Goal: Communication & Community: Answer question/provide support

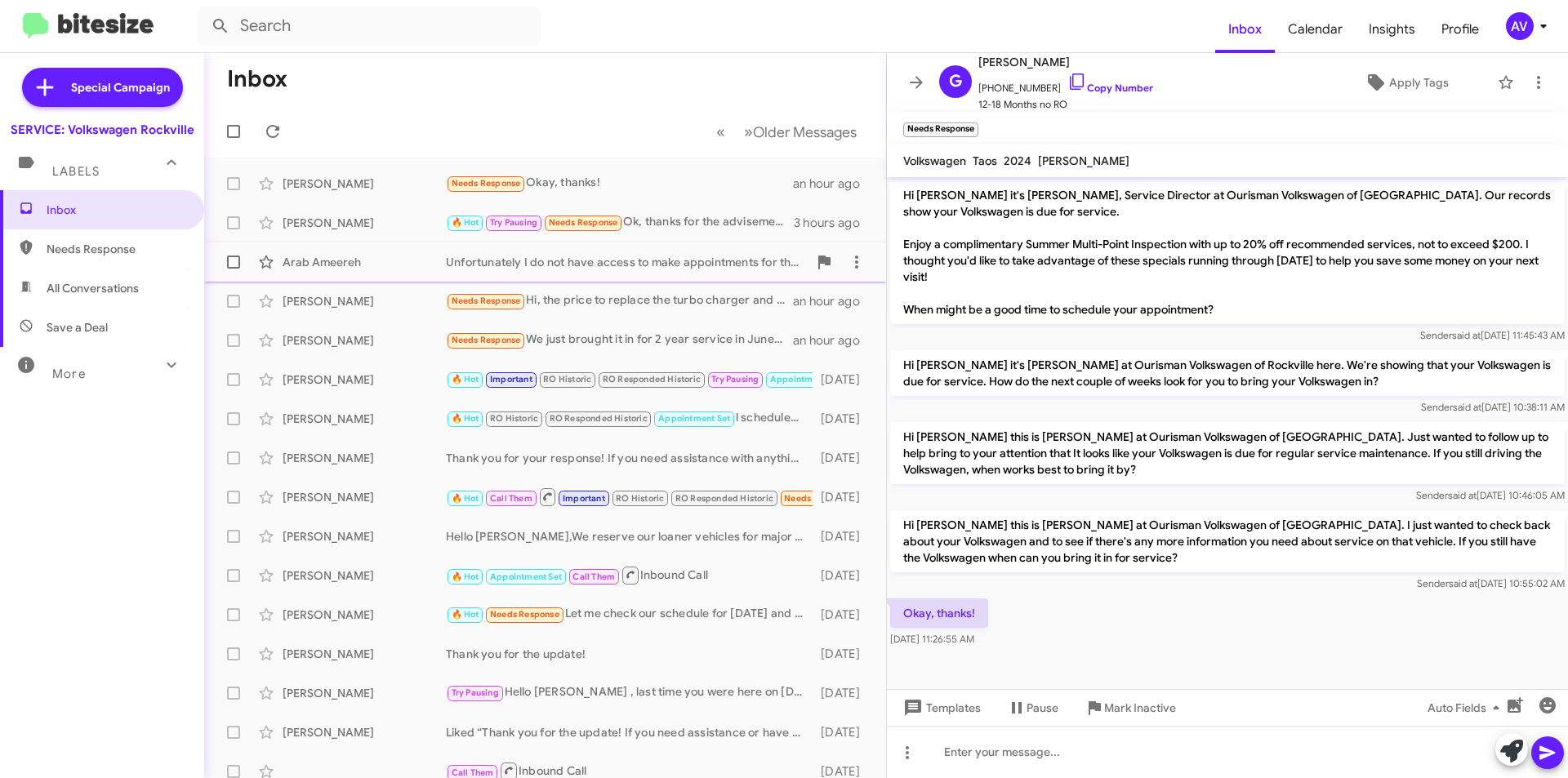
click at [681, 274] on div "Arab Ameereh Unfortunately I do not have access to make appointments for that d…" at bounding box center [545, 263] width 656 height 33
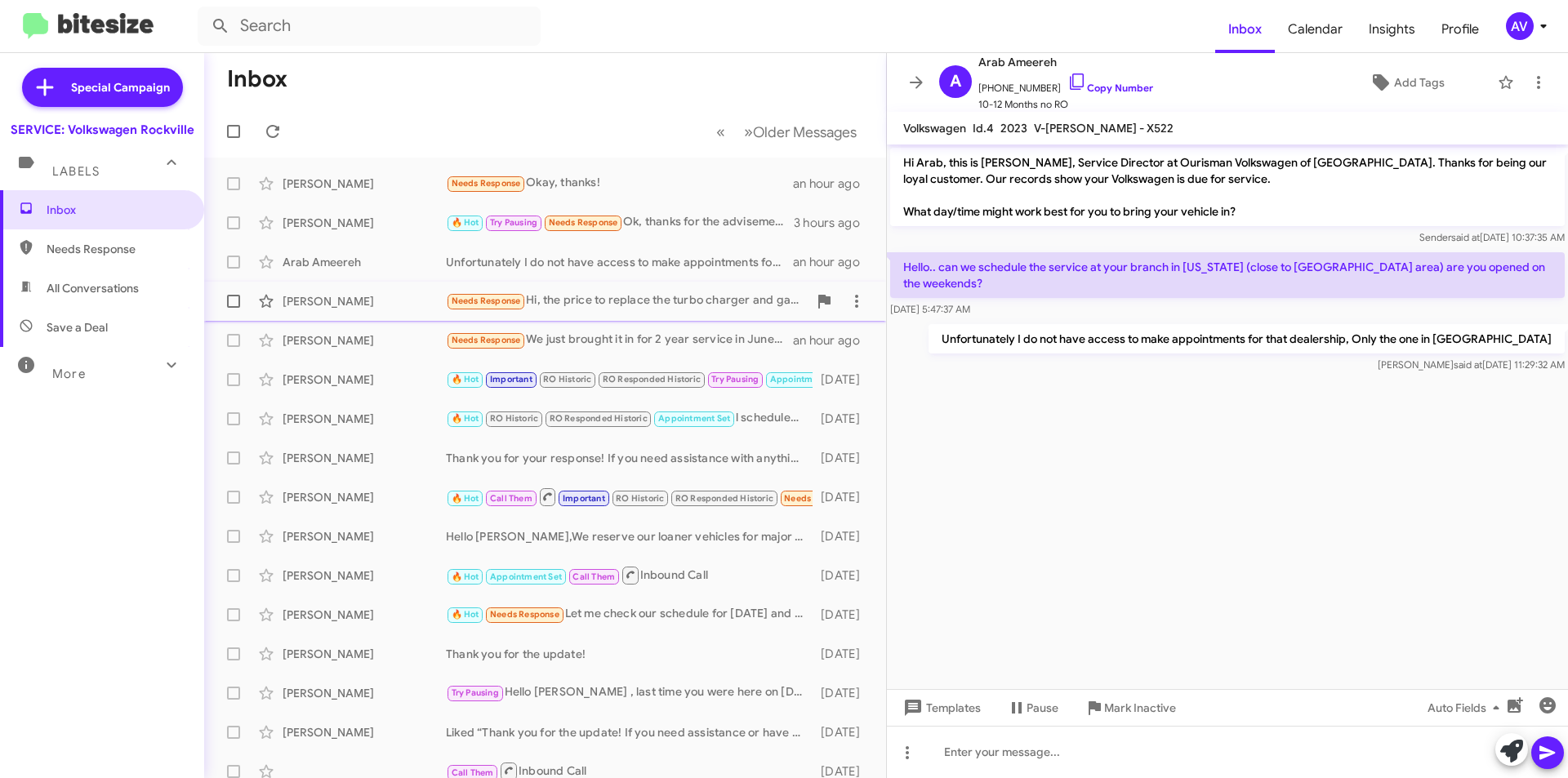
click at [718, 301] on div "Needs Response Hi, the price to replace the turbo charger and gaskets was insan…" at bounding box center [627, 301] width 362 height 19
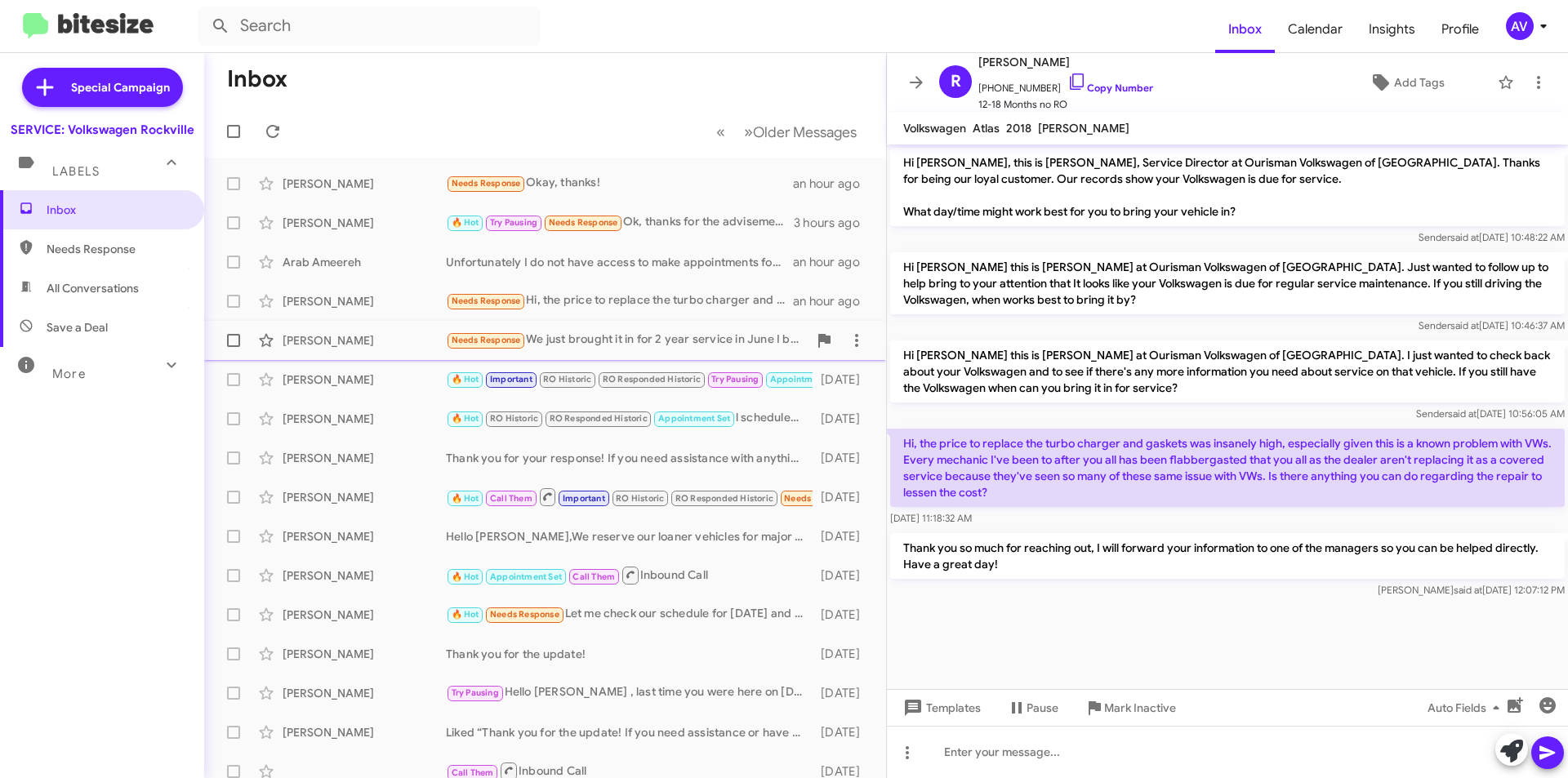
click at [658, 331] on div "Needs Response We just brought it in for 2 year service in June I believe." at bounding box center [627, 341] width 362 height 19
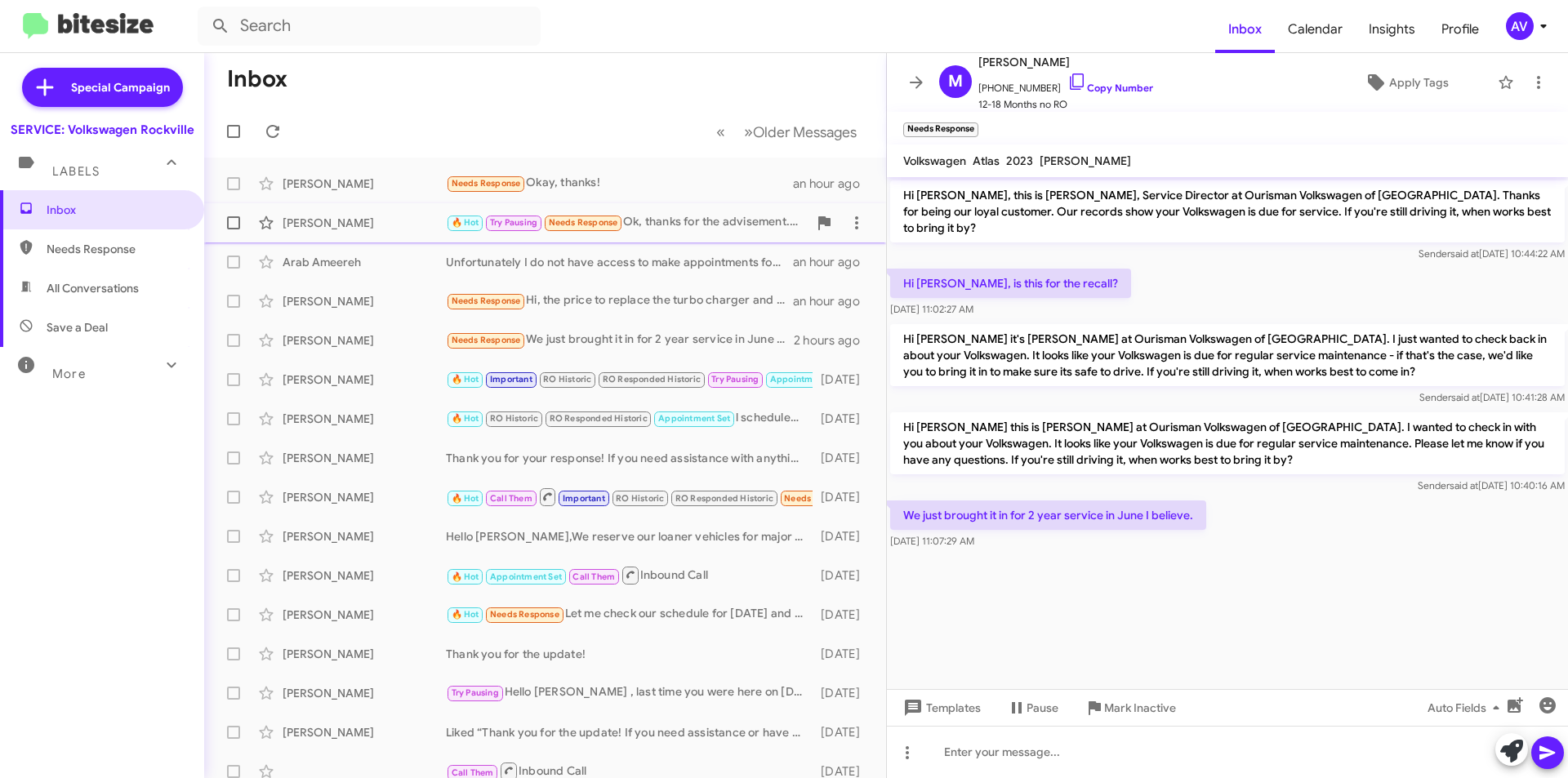
click at [670, 234] on div "Kiersten Johnson 🔥 Hot Try Pausing Needs Response Ok, thanks for the advisement…" at bounding box center [545, 223] width 656 height 33
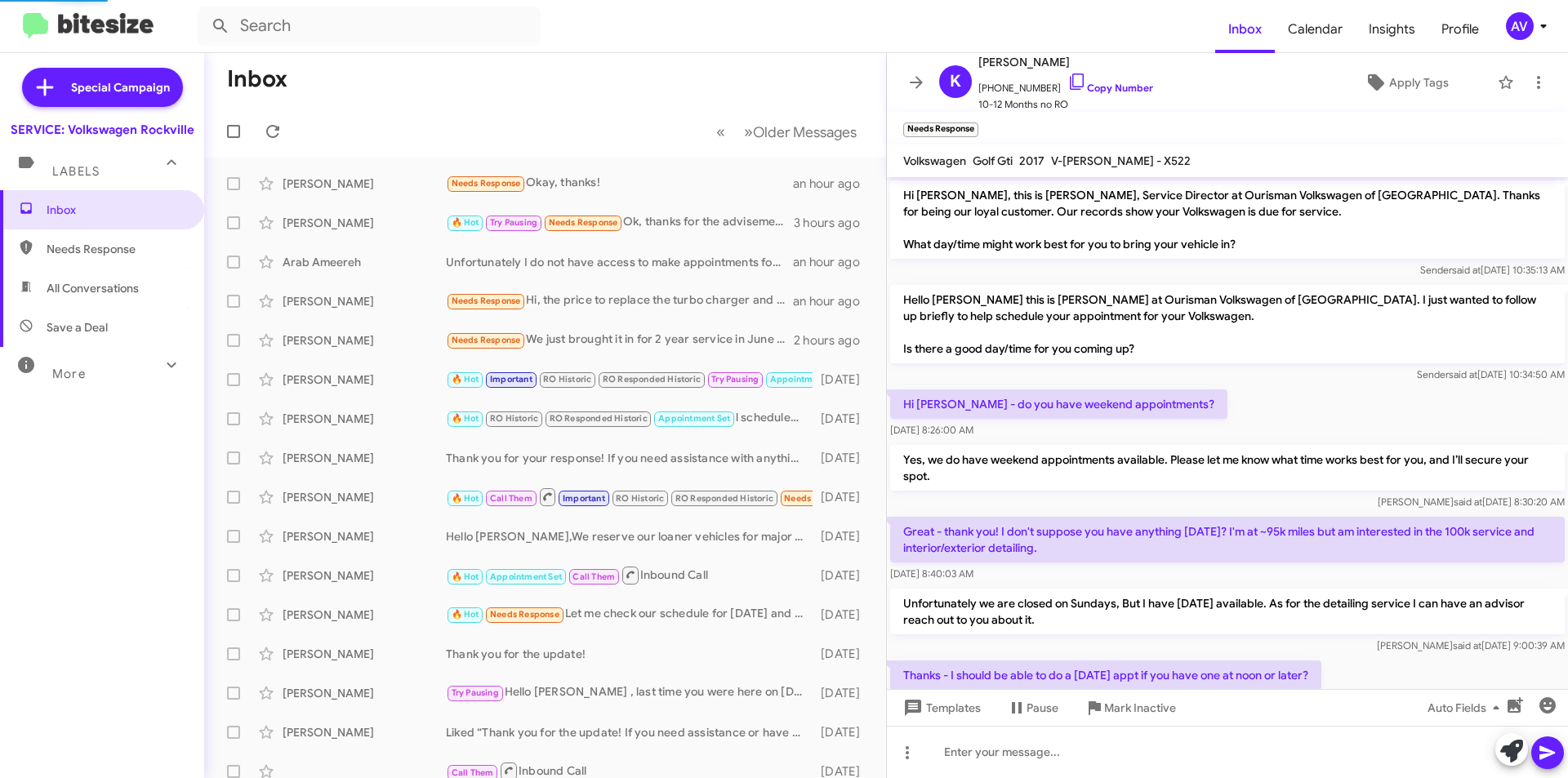
scroll to position [608, 0]
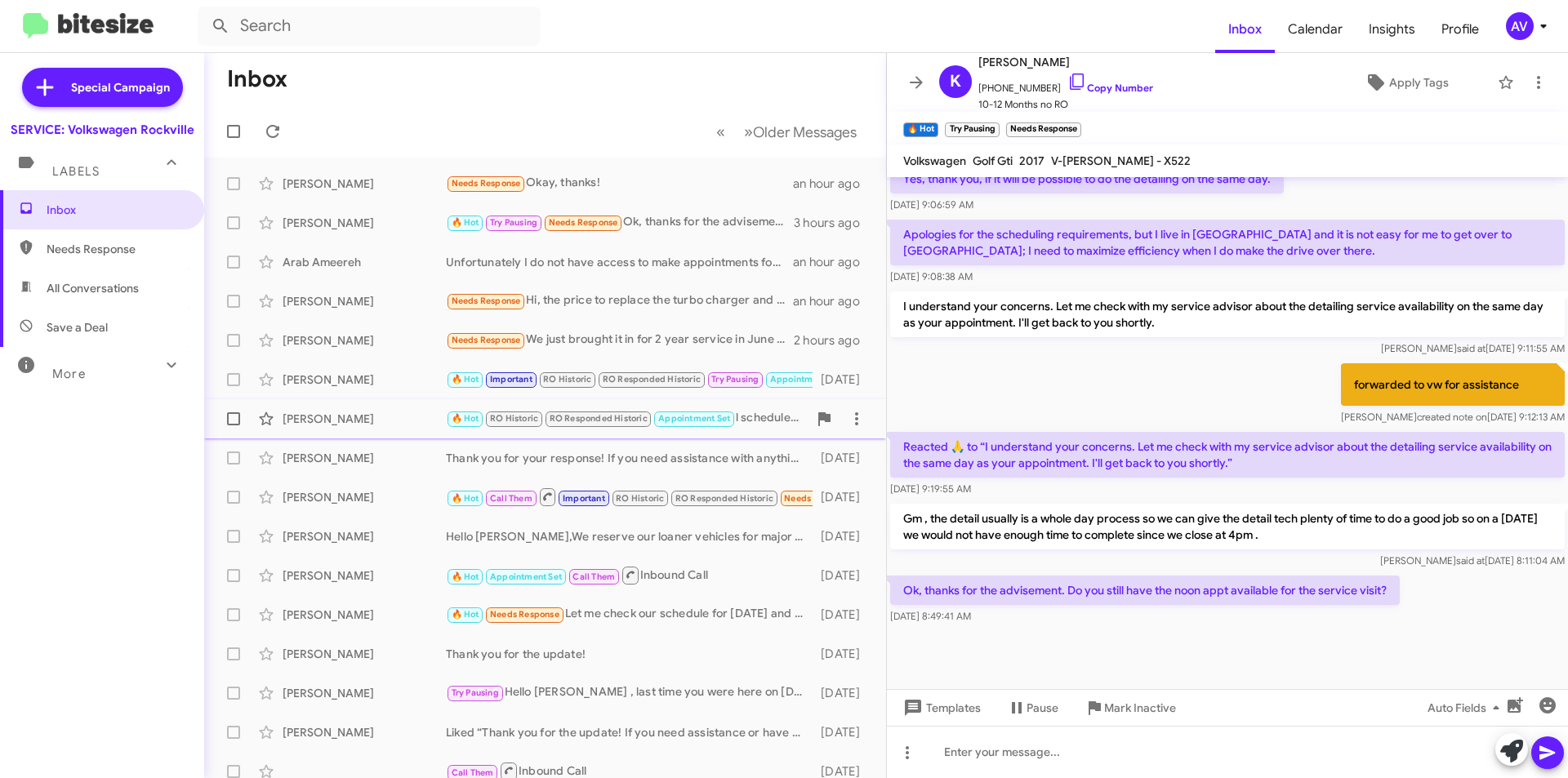
click at [769, 414] on div "🔥 Hot RO Historic RO Responded Historic Appointment Set l scheduled for 7:30 to…" at bounding box center [627, 419] width 362 height 19
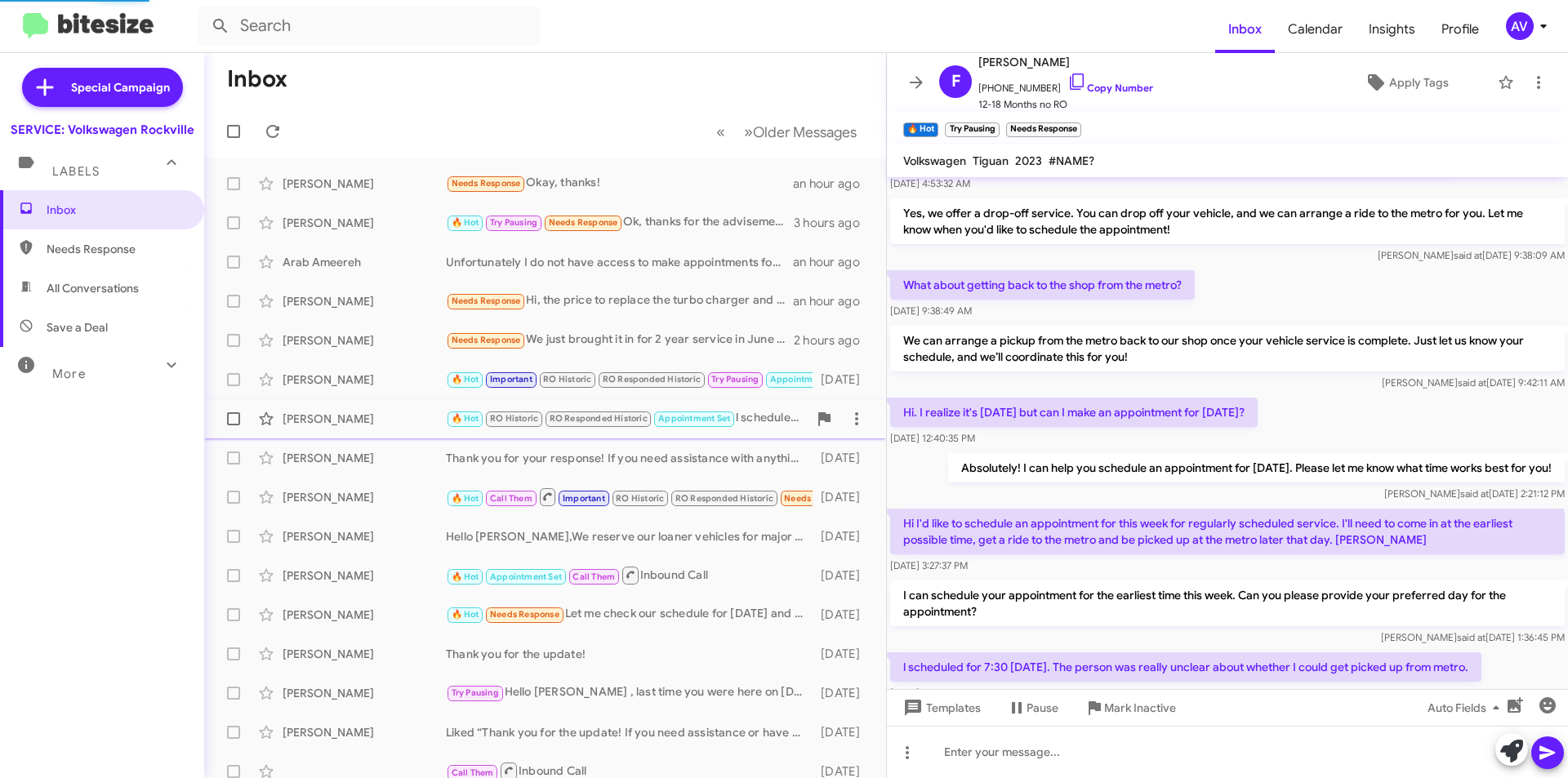
scroll to position [719, 0]
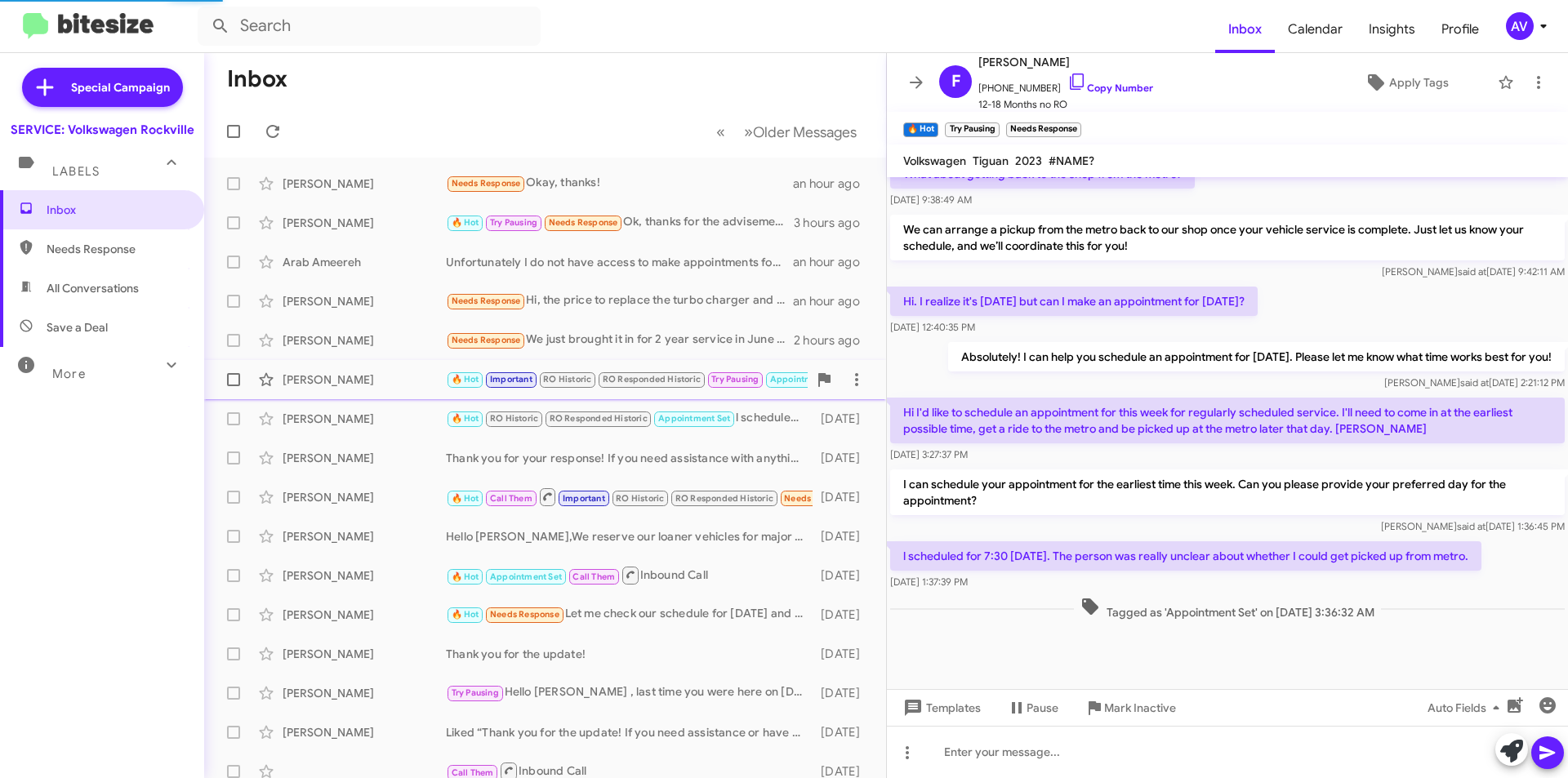
click at [427, 394] on div "Kevin Roy 🔥 Hot Important RO Historic RO Responded Historic Try Pausing Appoint…" at bounding box center [545, 380] width 656 height 33
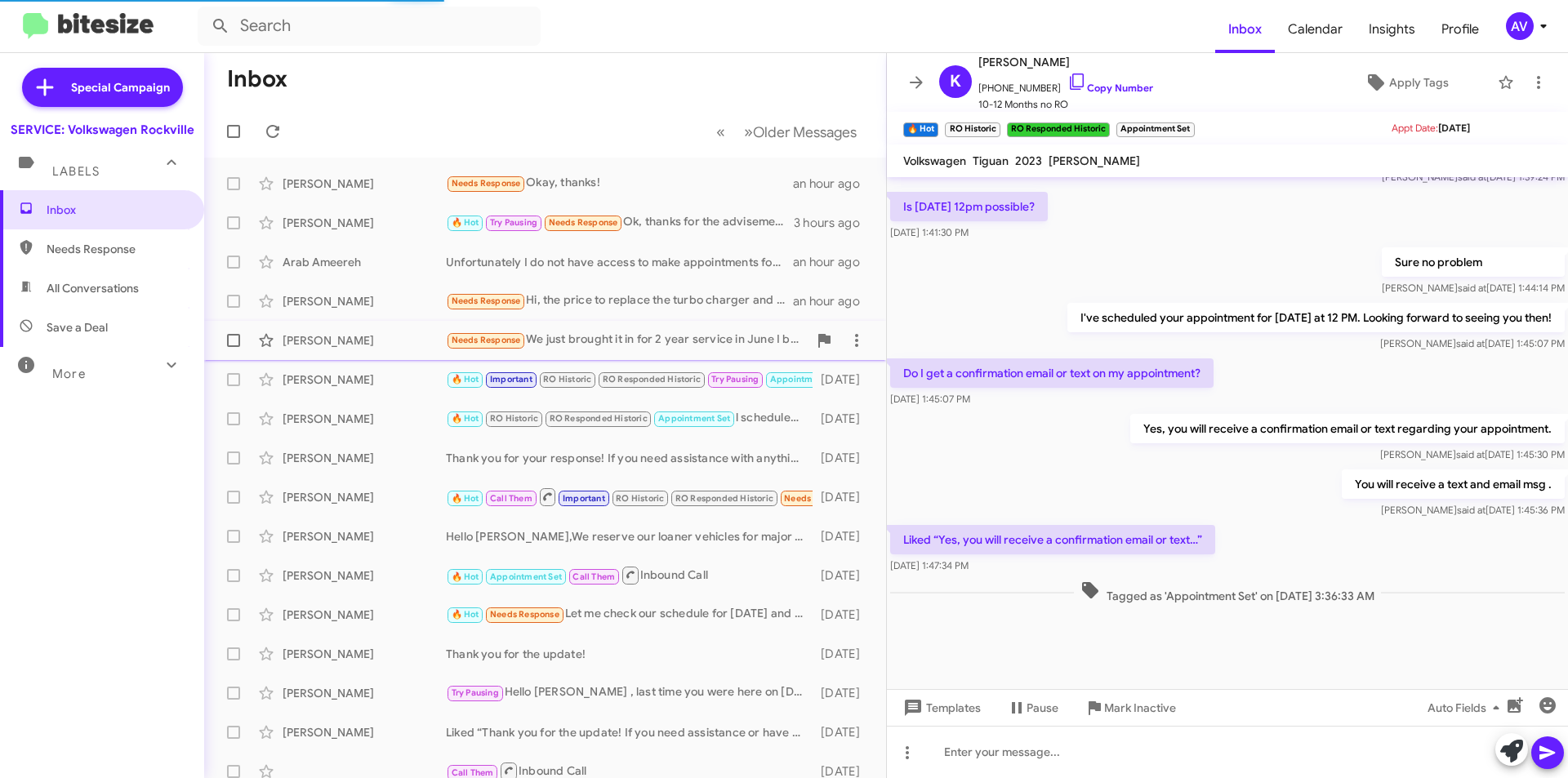
scroll to position [701, 0]
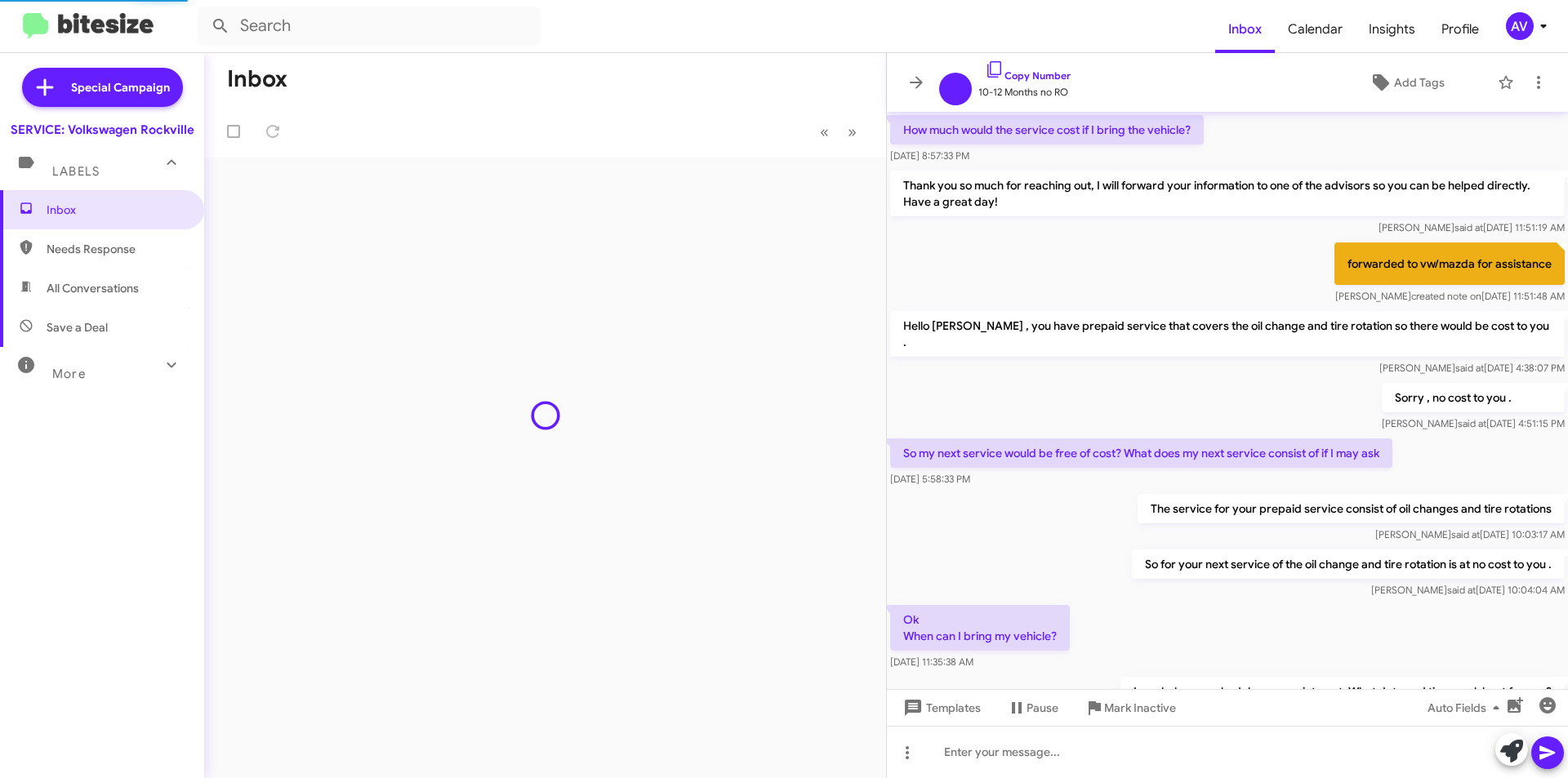
scroll to position [635, 0]
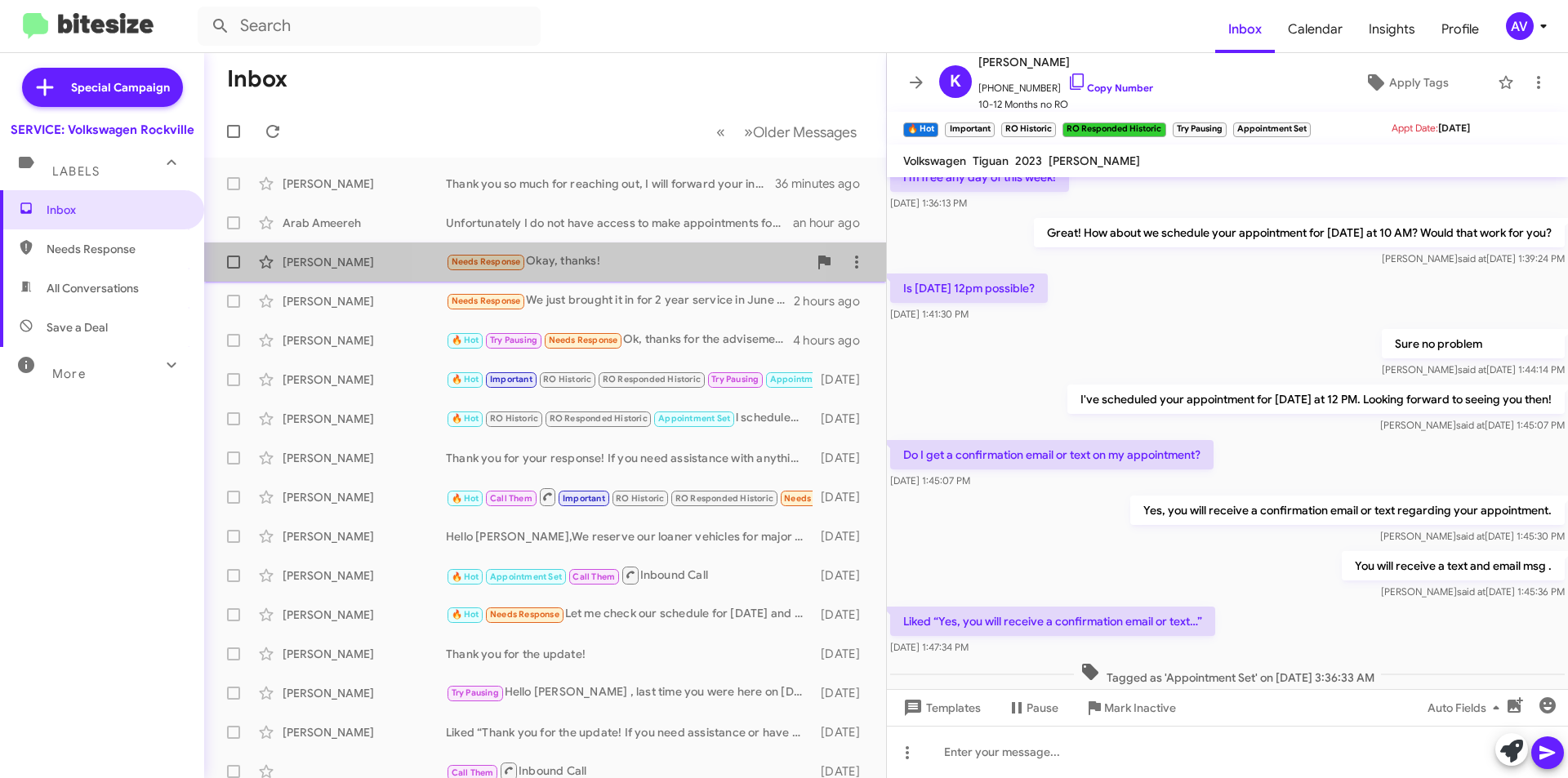
click at [604, 261] on div "Needs Response Okay, thanks!" at bounding box center [627, 262] width 362 height 19
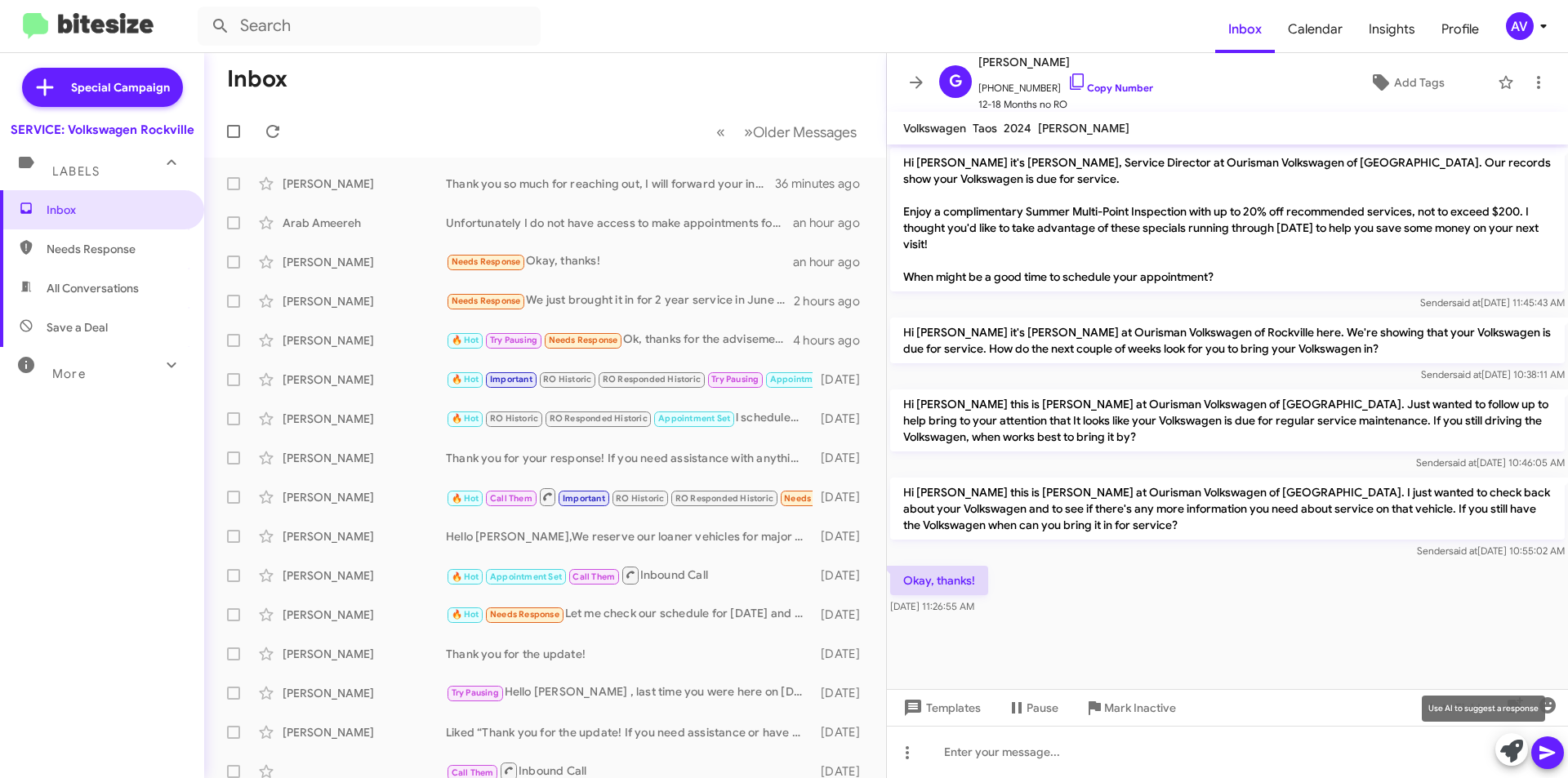
click at [1508, 750] on icon at bounding box center [1512, 751] width 23 height 23
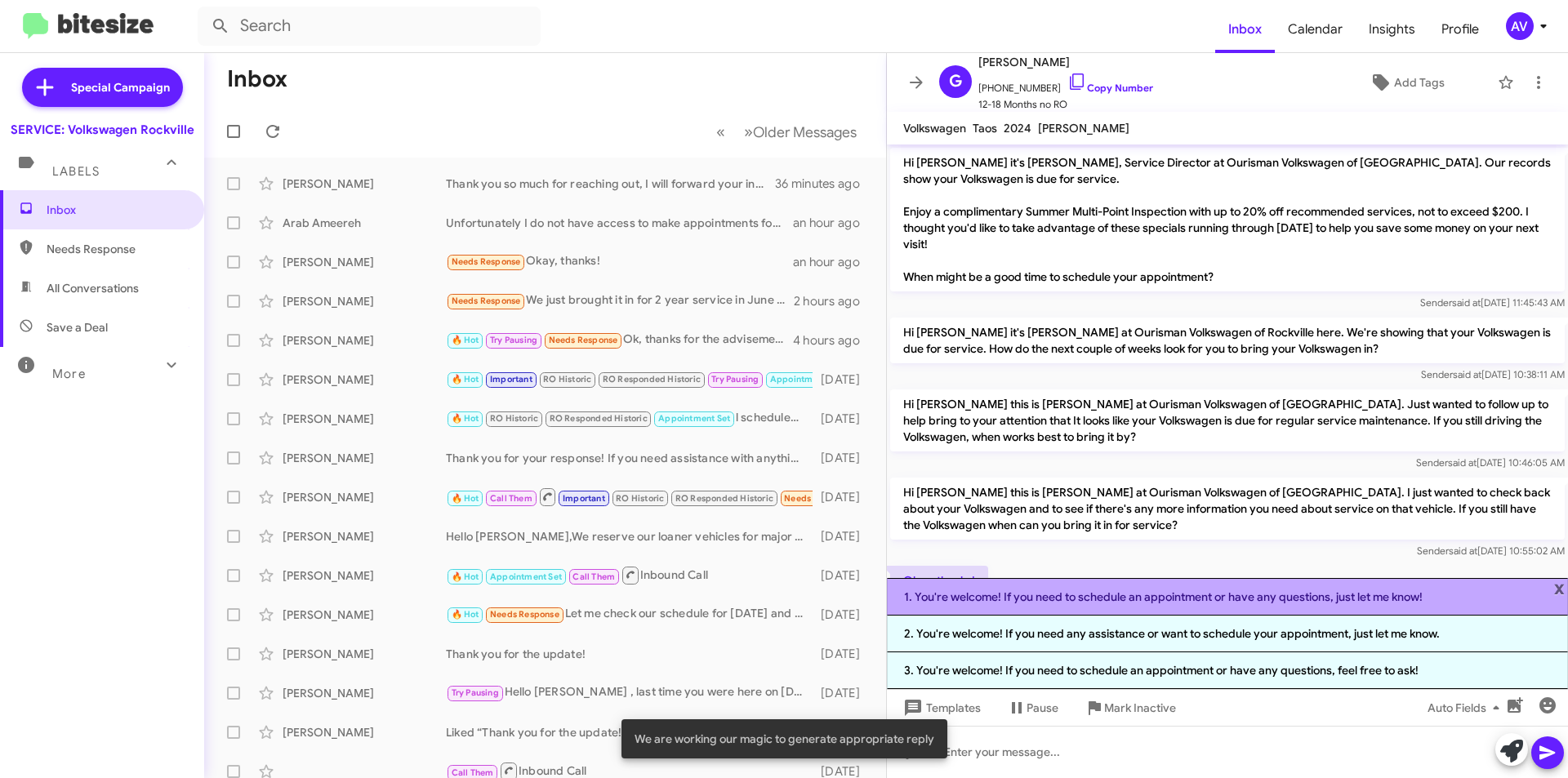
click at [1105, 609] on li "1. You're welcome! If you need to schedule an appointment or have any questions…" at bounding box center [1227, 596] width 681 height 37
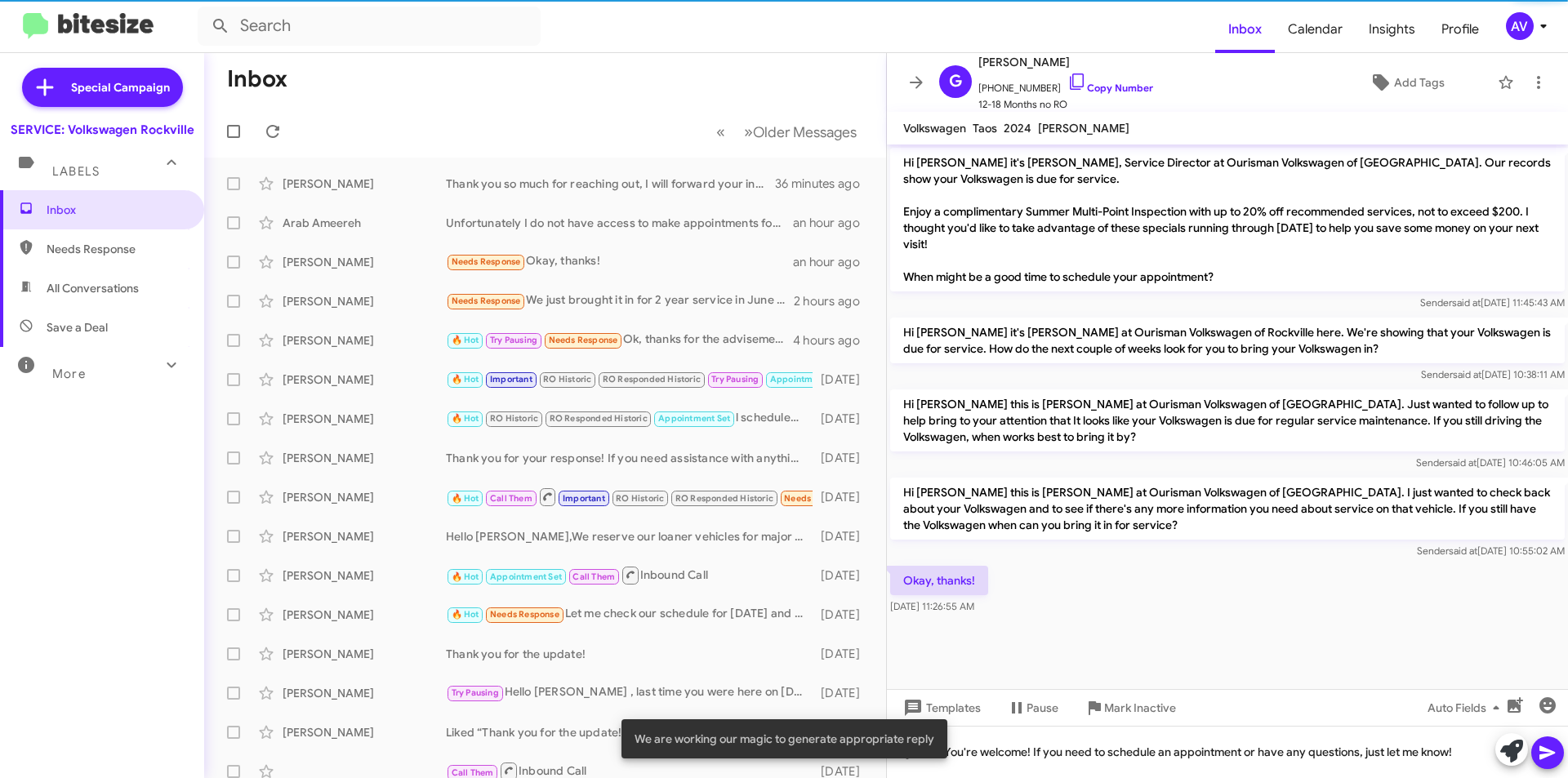
click at [1541, 751] on icon at bounding box center [1547, 753] width 20 height 20
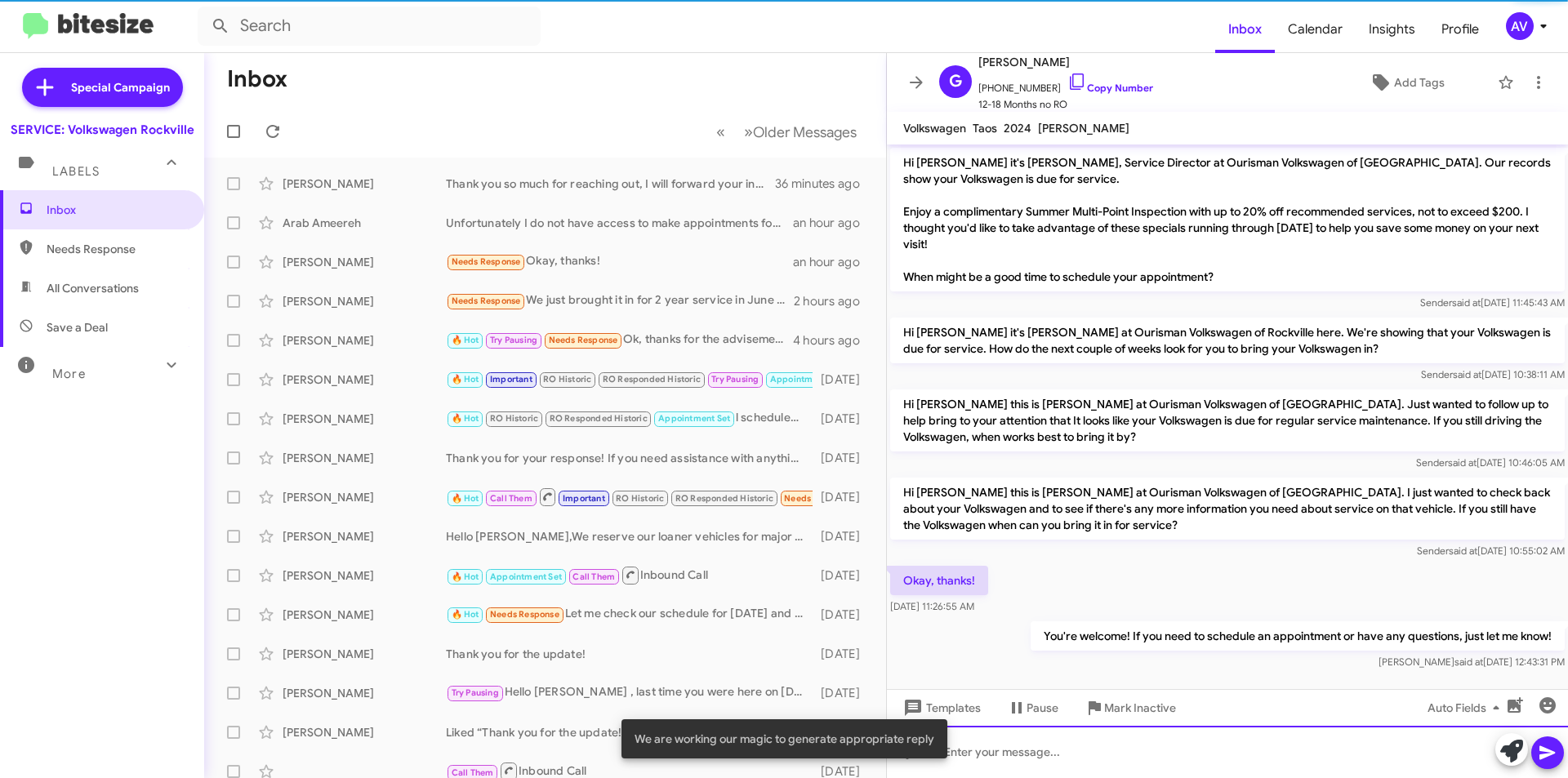
scroll to position [9, 0]
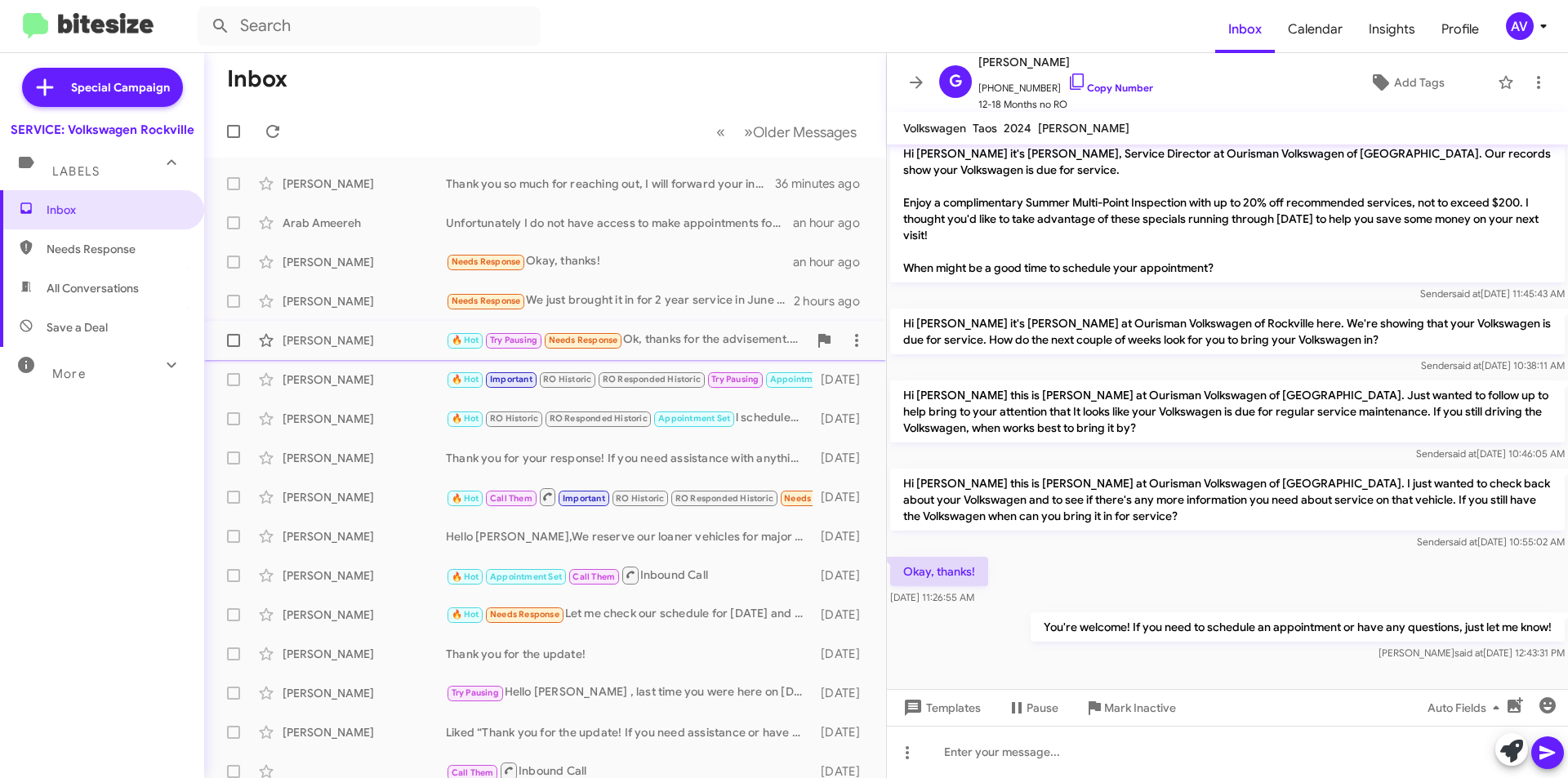
click at [657, 331] on div "🔥 Hot Try Pausing Needs Response Ok, thanks for the advisement. Do you still ha…" at bounding box center [627, 341] width 362 height 19
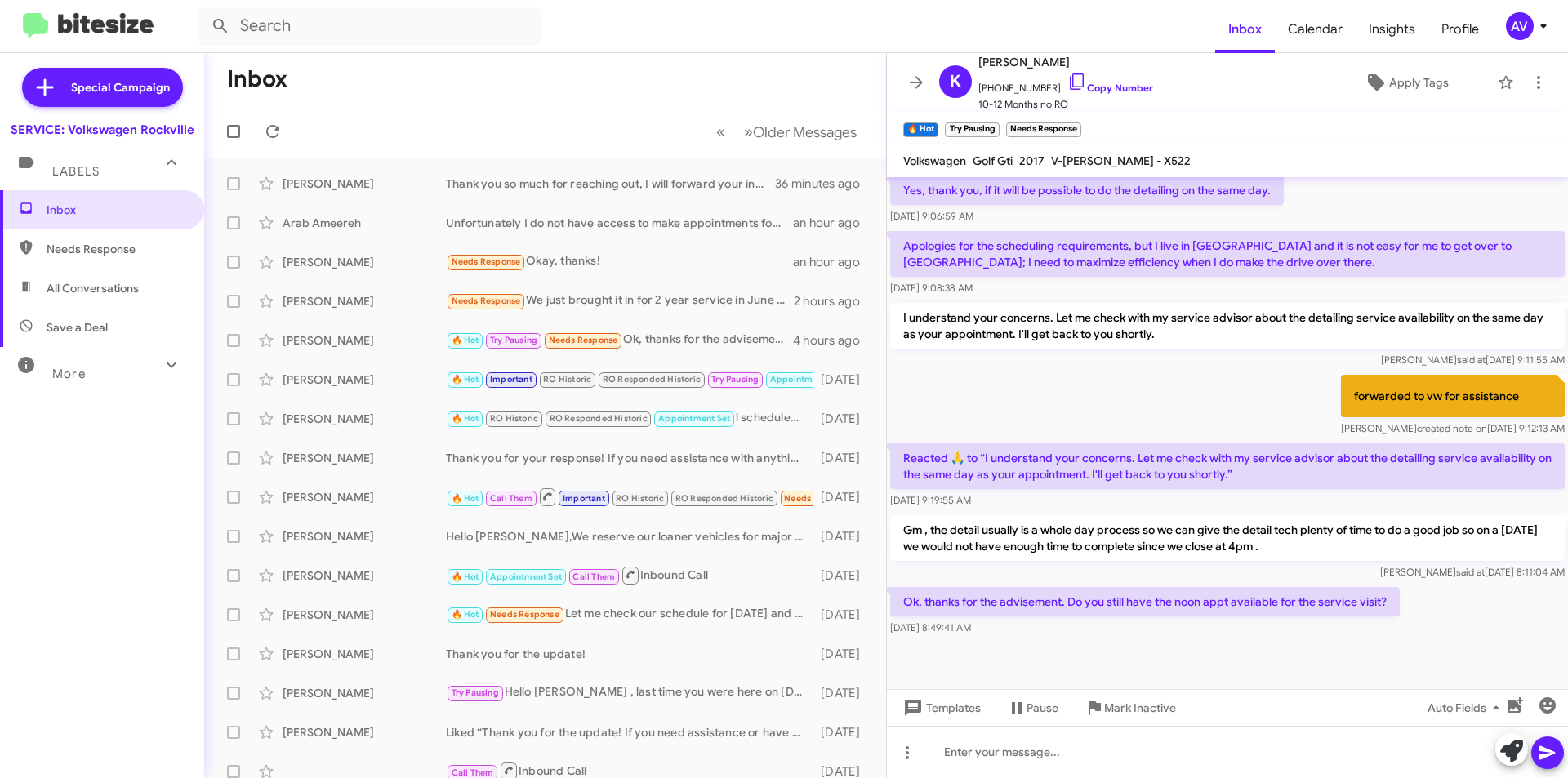
scroll to position [608, 0]
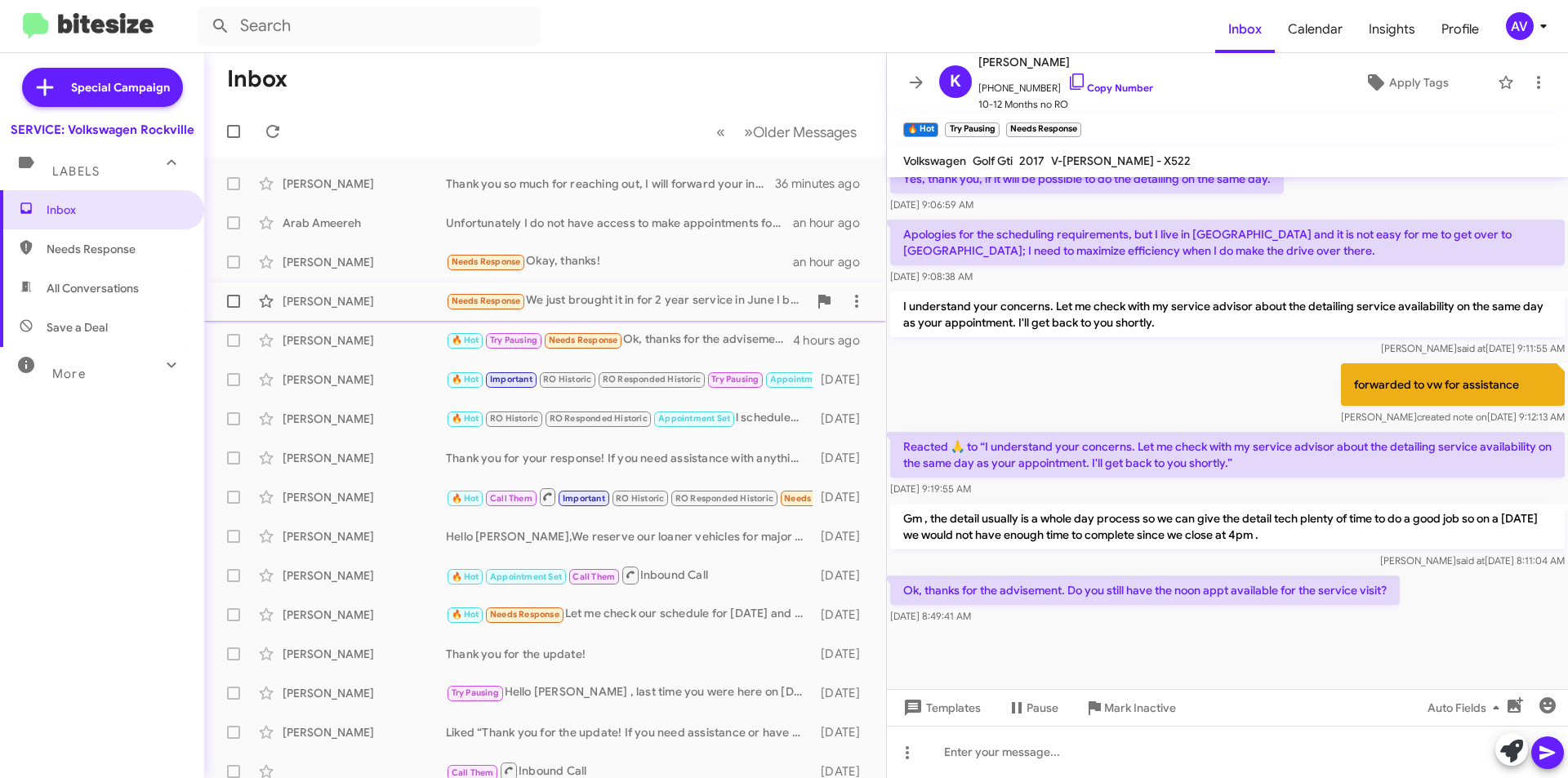
click at [686, 307] on div "Needs Response We just brought it in for 2 year service in June I believe." at bounding box center [627, 301] width 362 height 19
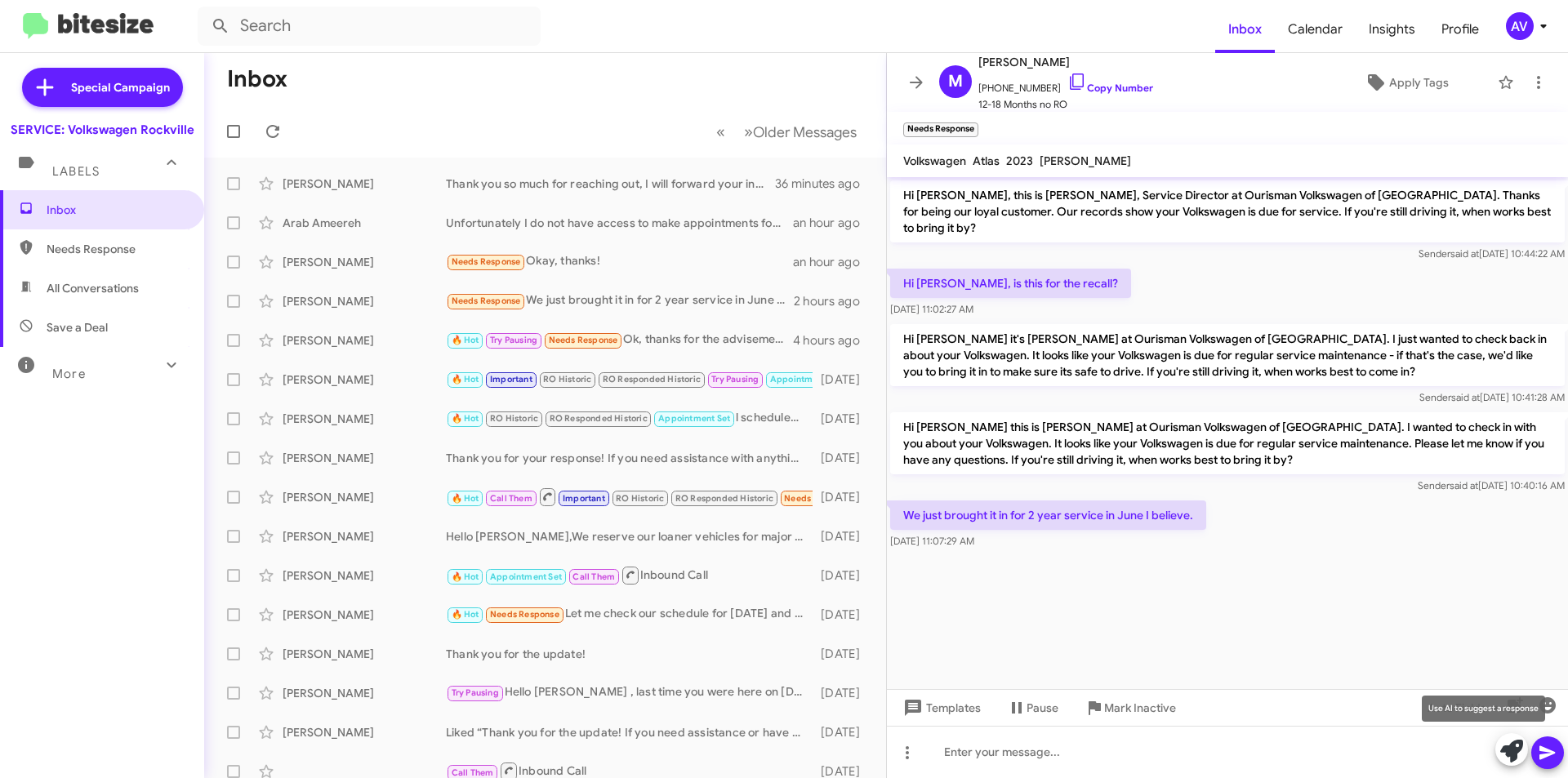
click at [1505, 751] on icon at bounding box center [1512, 751] width 23 height 23
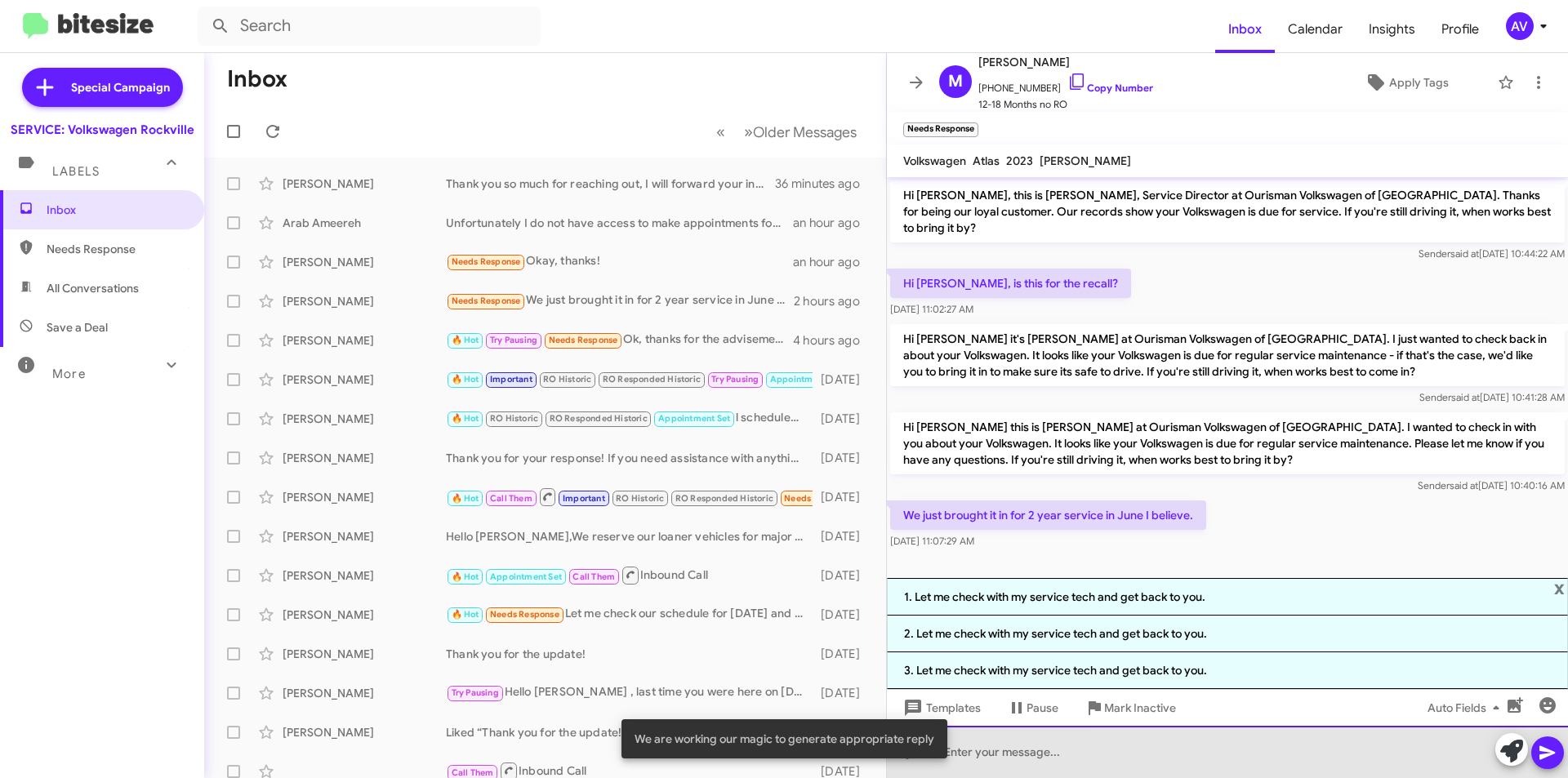
click at [1232, 763] on div at bounding box center [1227, 752] width 681 height 52
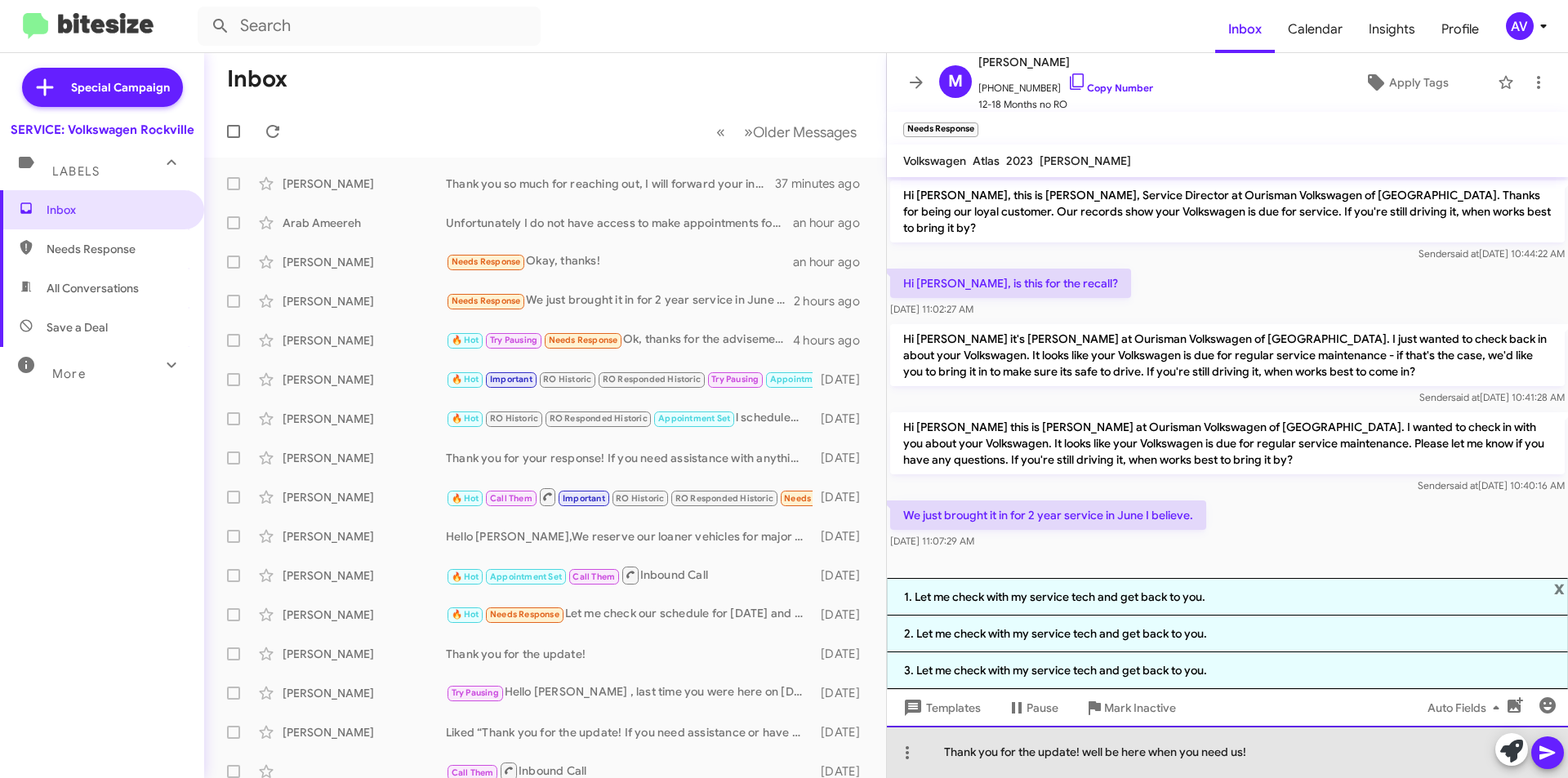
click at [1099, 752] on div "Thank you for the update! well be here when you need us!" at bounding box center [1227, 752] width 681 height 52
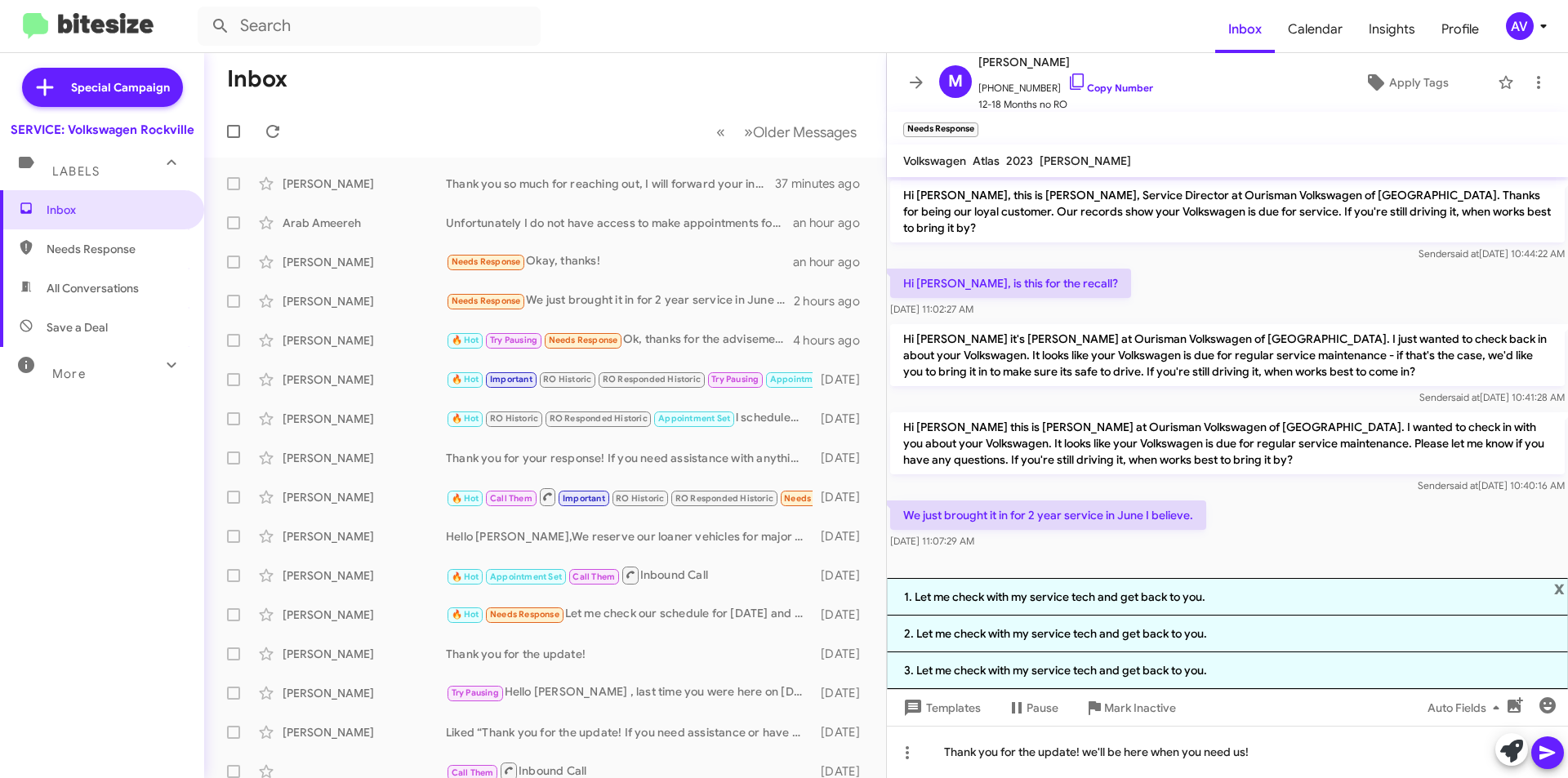
click at [1558, 764] on button at bounding box center [1548, 754] width 33 height 33
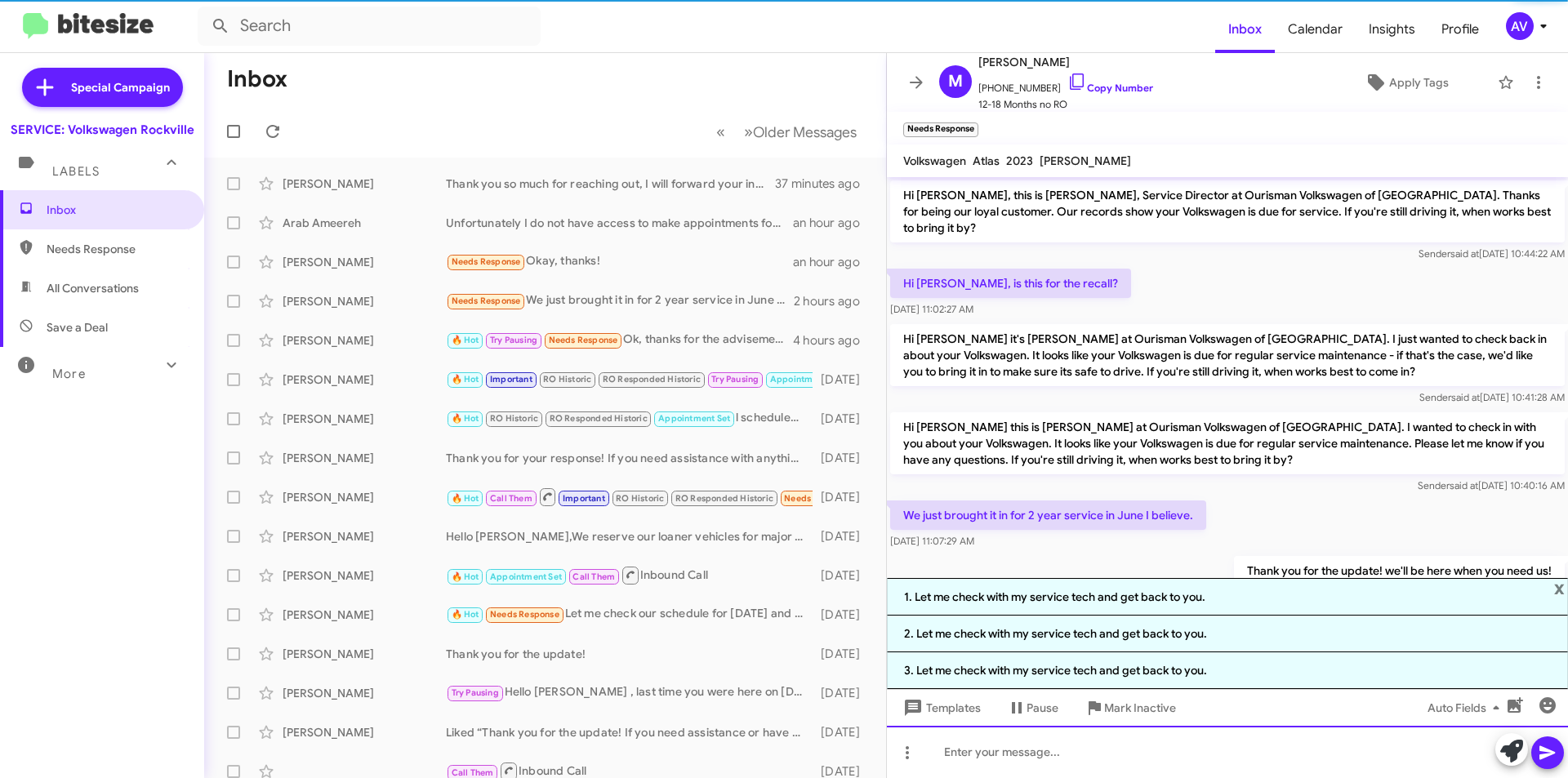
scroll to position [38, 0]
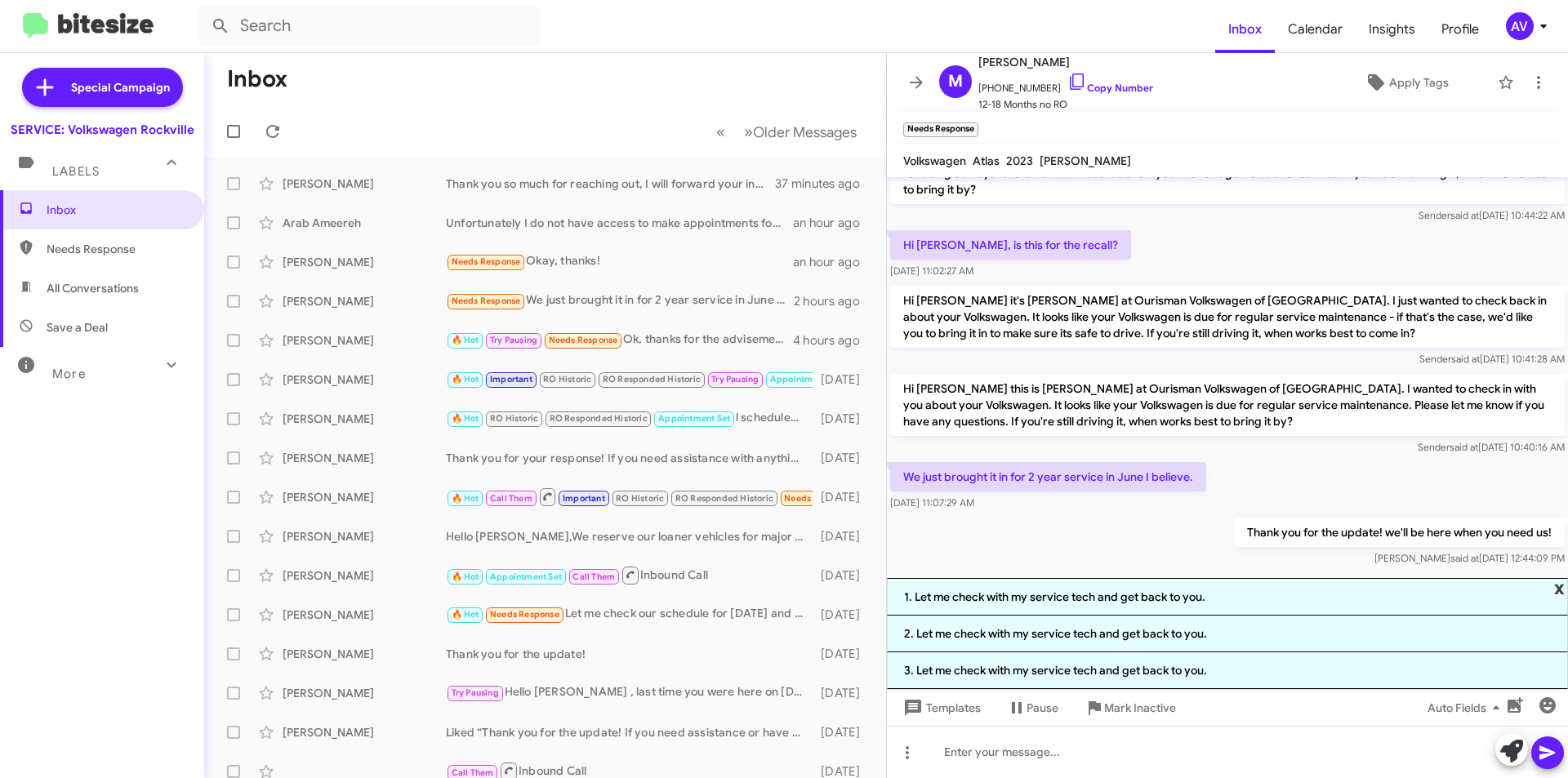
click at [1558, 590] on span "x" at bounding box center [1559, 588] width 10 height 20
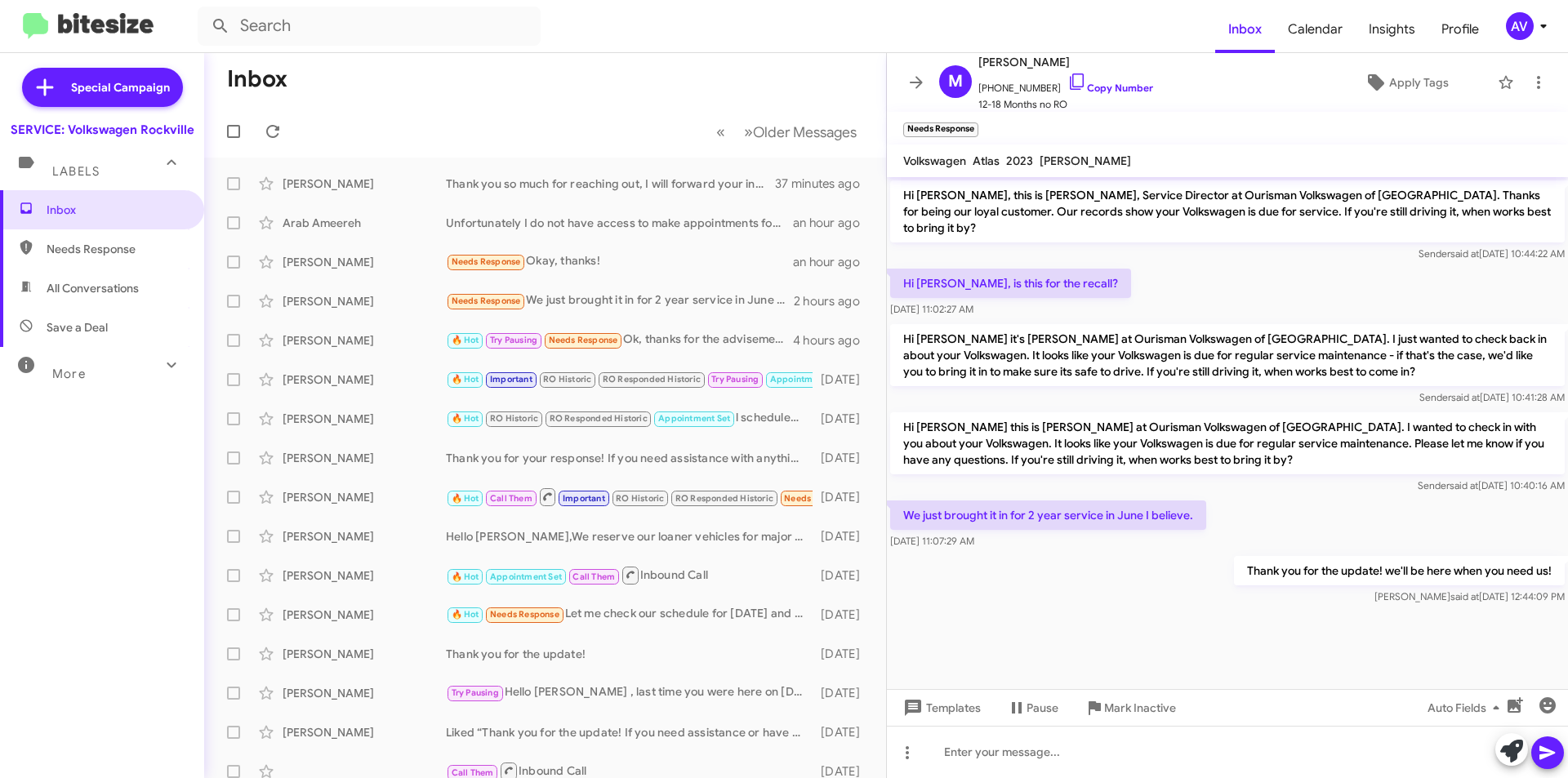
scroll to position [0, 0]
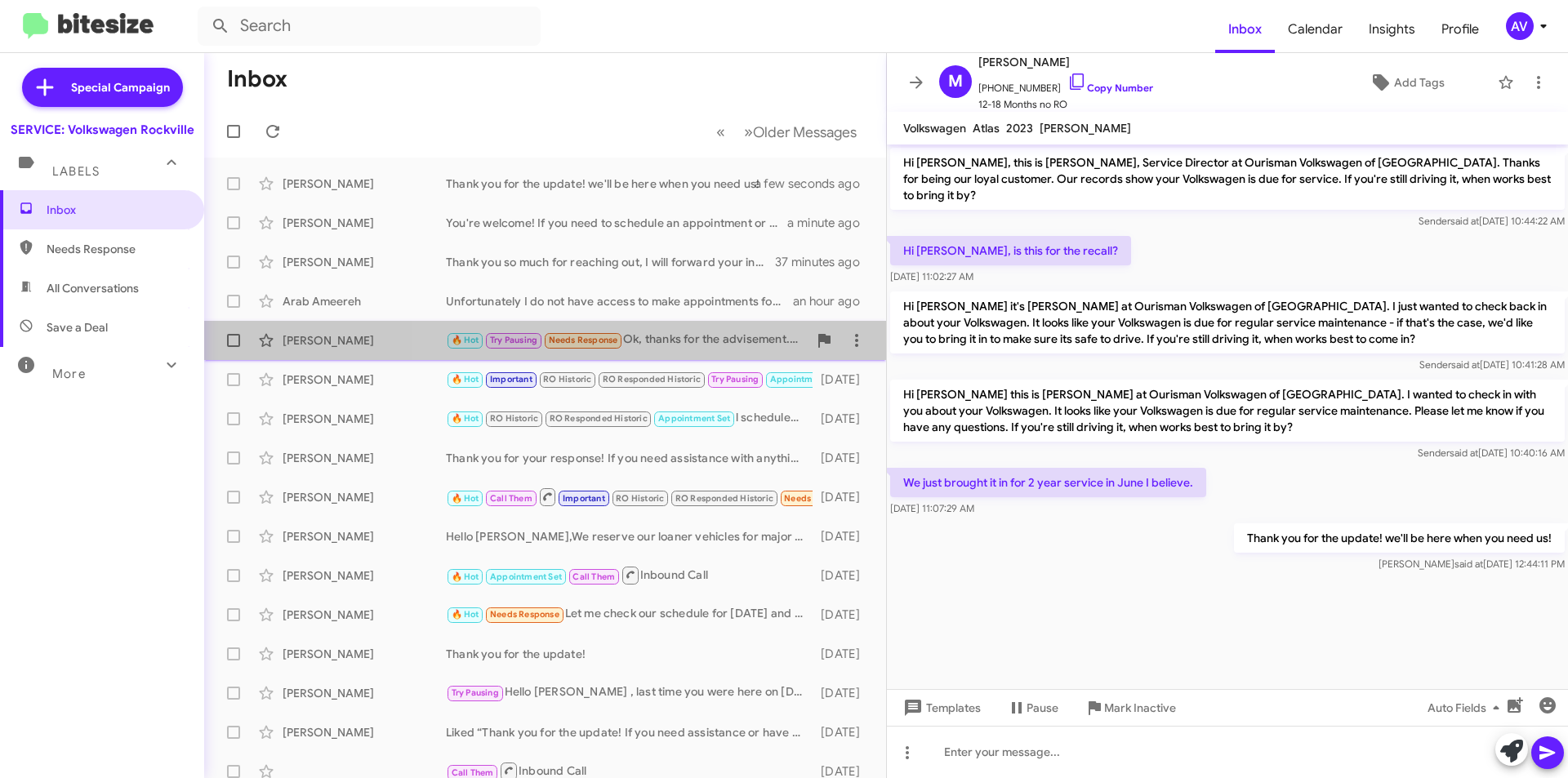
click at [668, 348] on div "🔥 Hot Try Pausing Needs Response Ok, thanks for the advisement. Do you still ha…" at bounding box center [627, 341] width 362 height 19
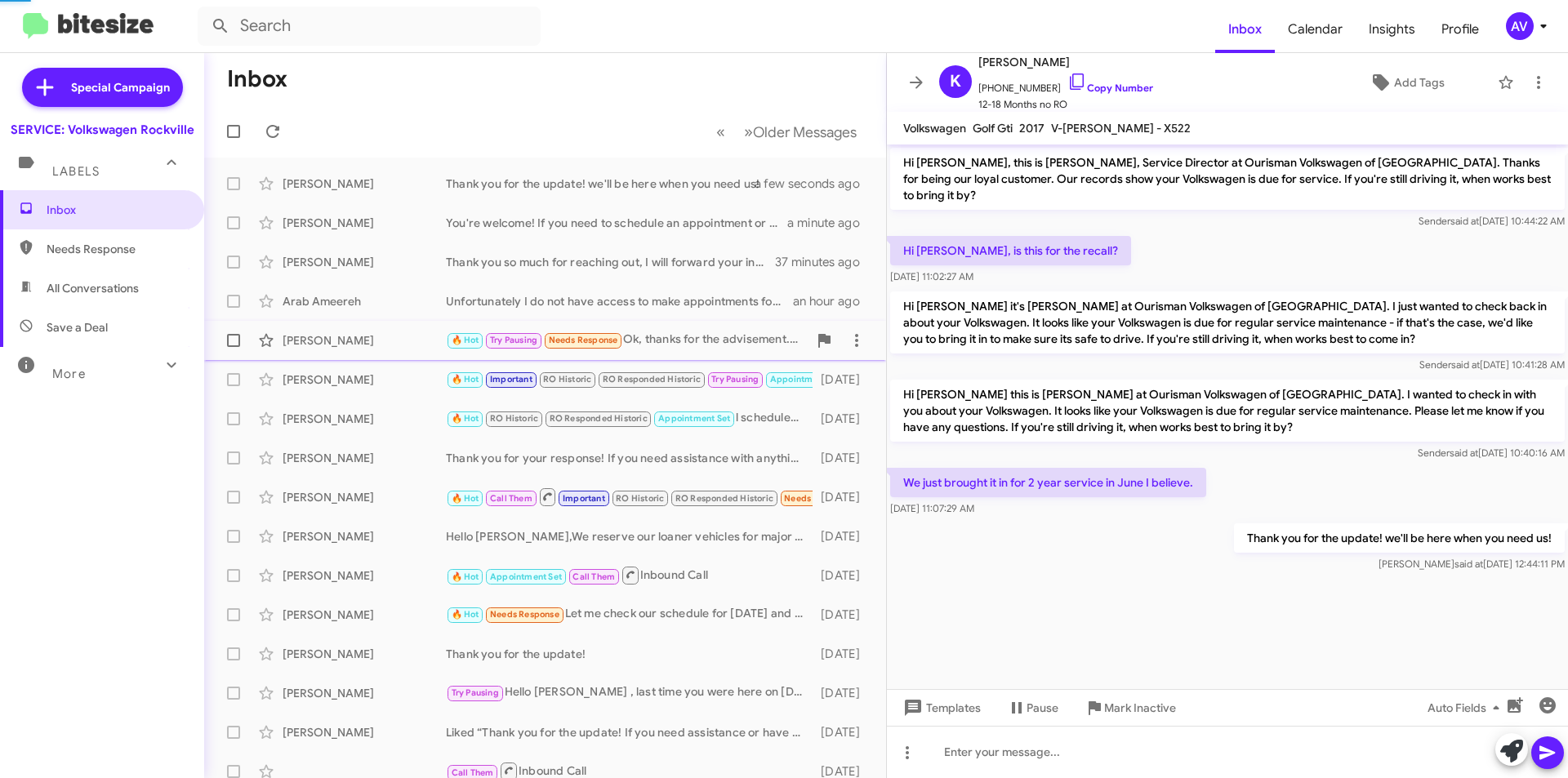
scroll to position [575, 0]
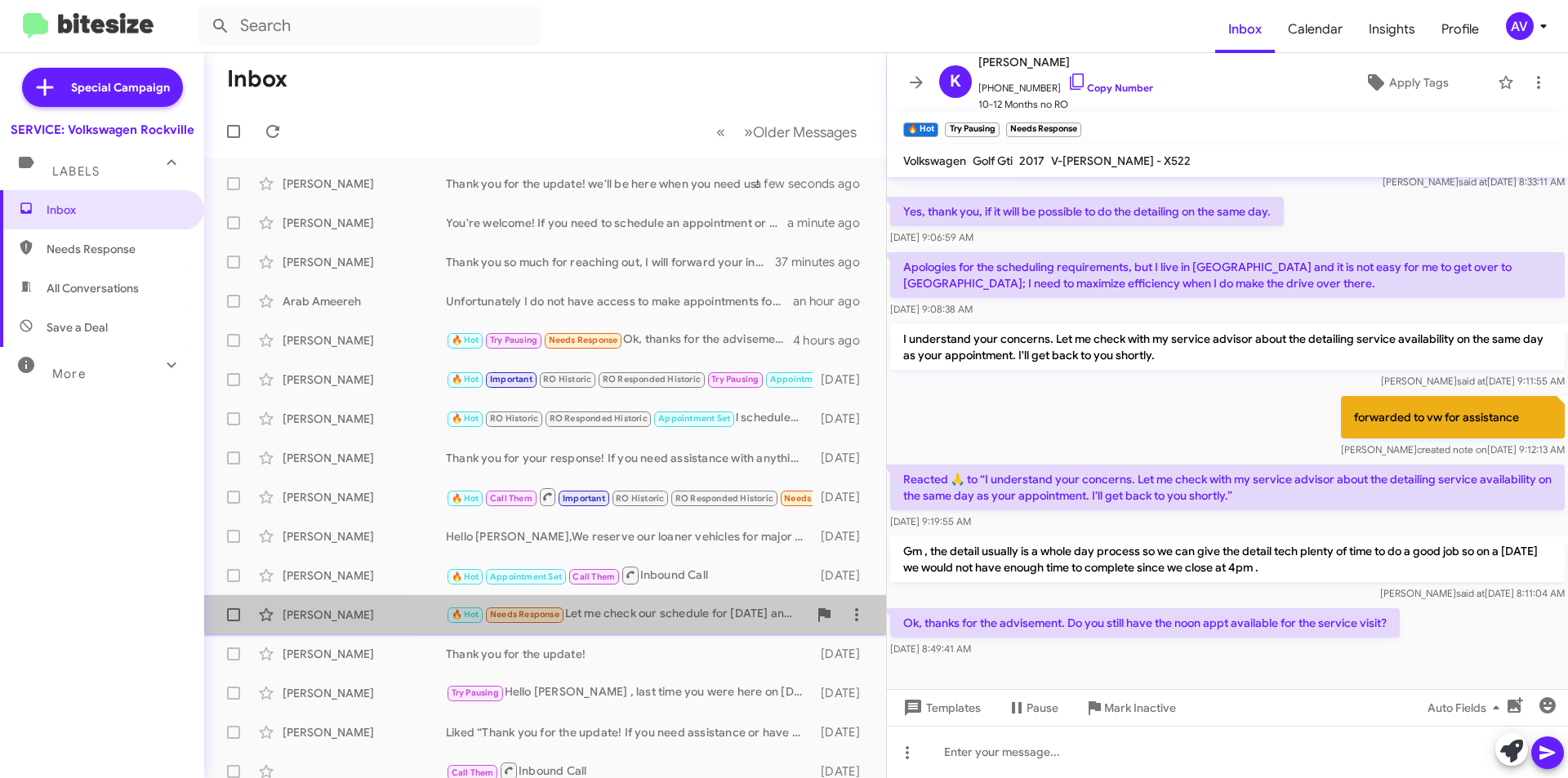
click at [699, 620] on div "🔥 Hot Needs Response Let me check our schedule for today and get back to you. P…" at bounding box center [627, 615] width 362 height 19
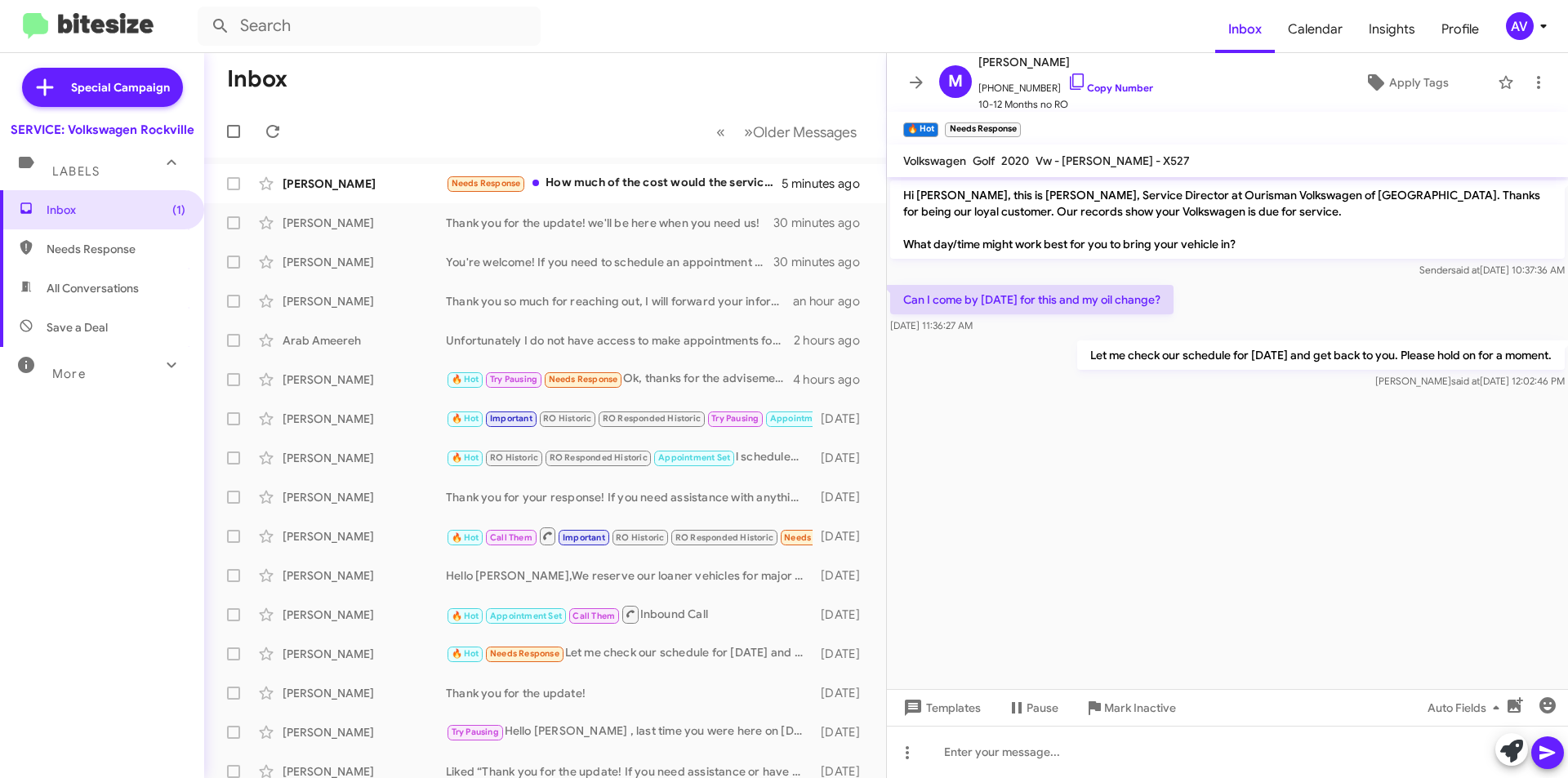
click at [1520, 31] on div "AV" at bounding box center [1520, 26] width 28 height 28
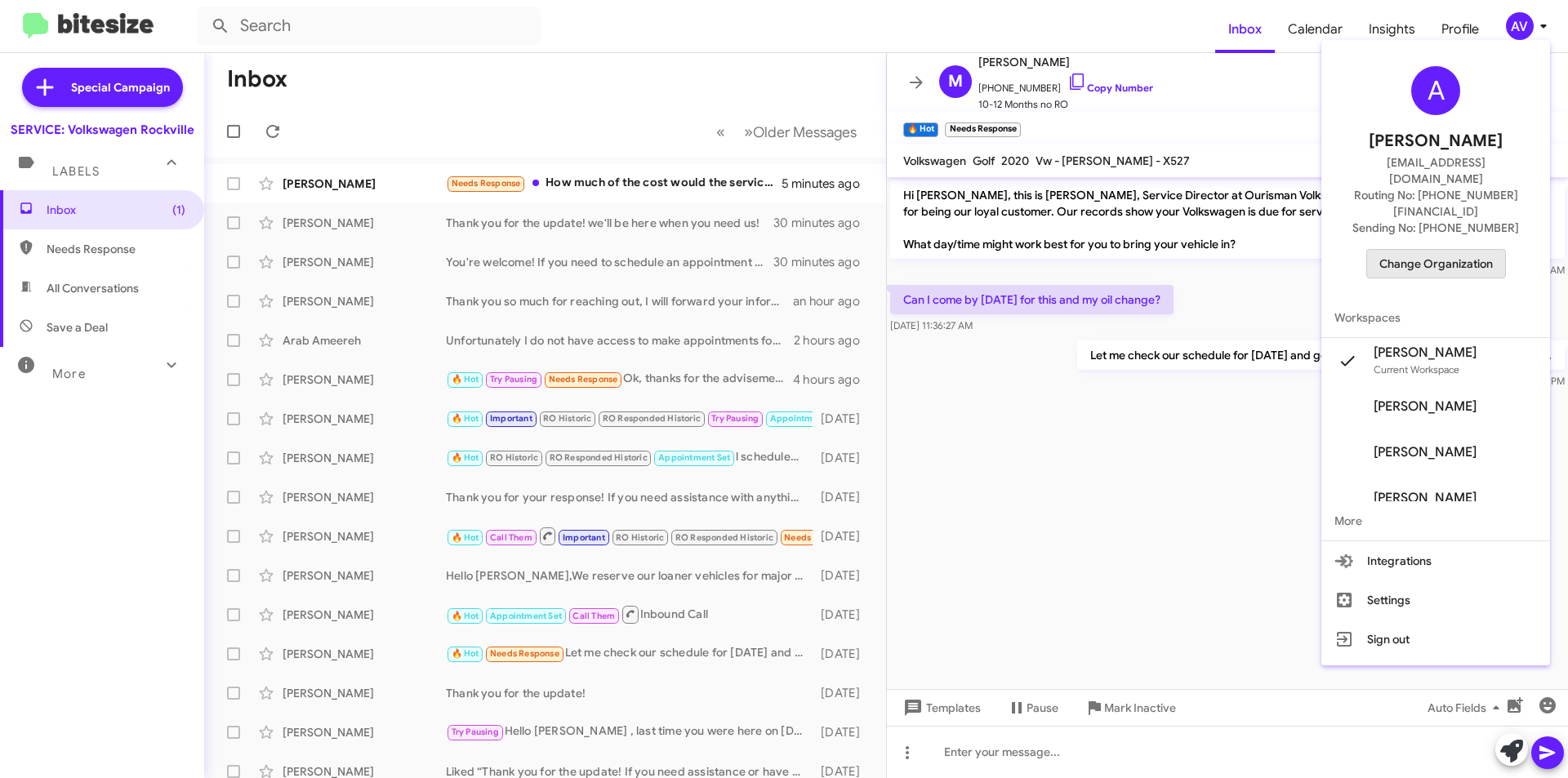
click at [1446, 250] on span "Change Organization" at bounding box center [1436, 264] width 114 height 28
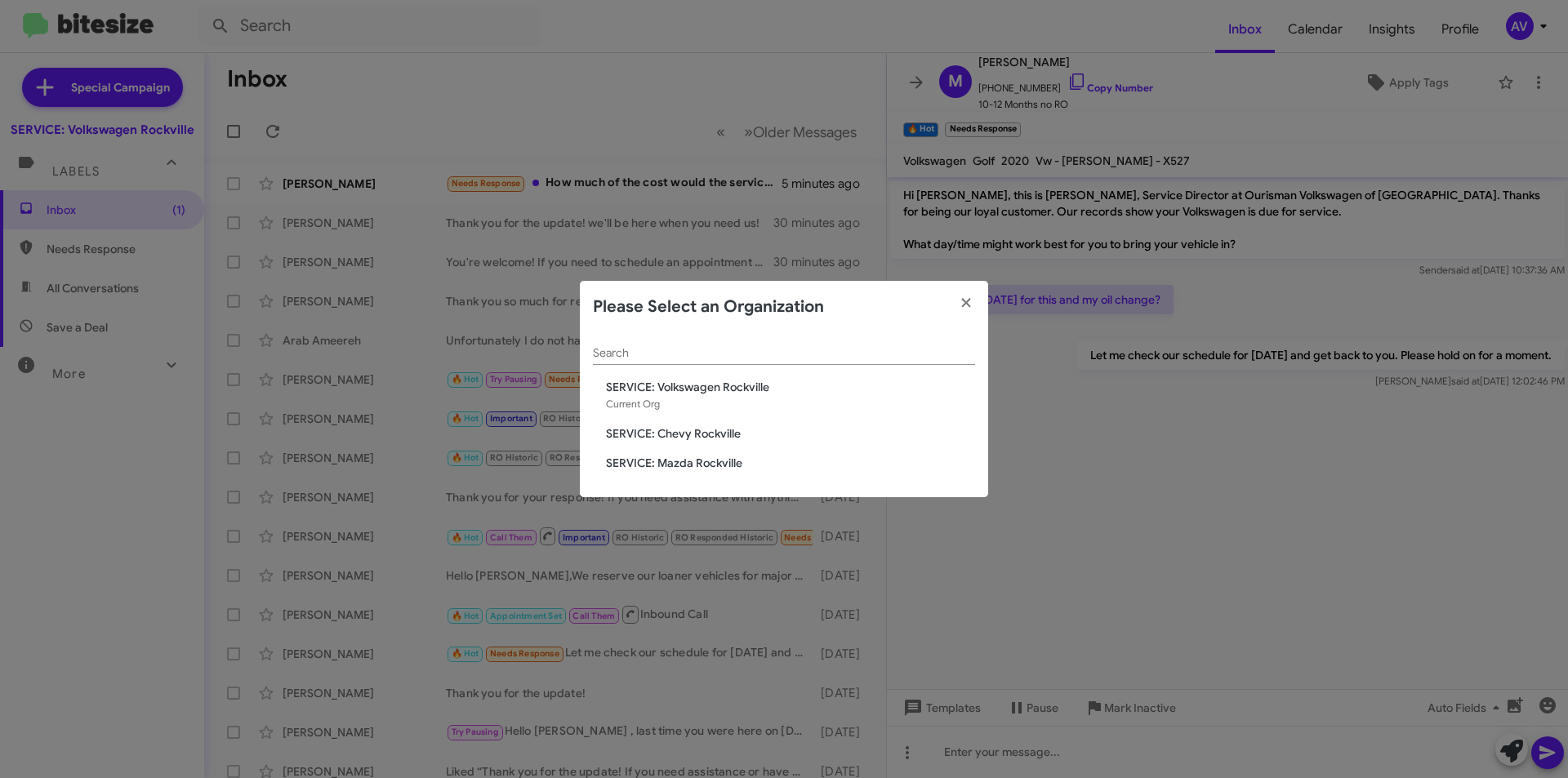
click at [771, 454] on div "Search SERVICE: Volkswagen Rockville Current Org SERVICE: Chevy Rockville SERVI…" at bounding box center [784, 416] width 409 height 165
click at [769, 465] on span "SERVICE: Mazda Rockville" at bounding box center [790, 462] width 369 height 17
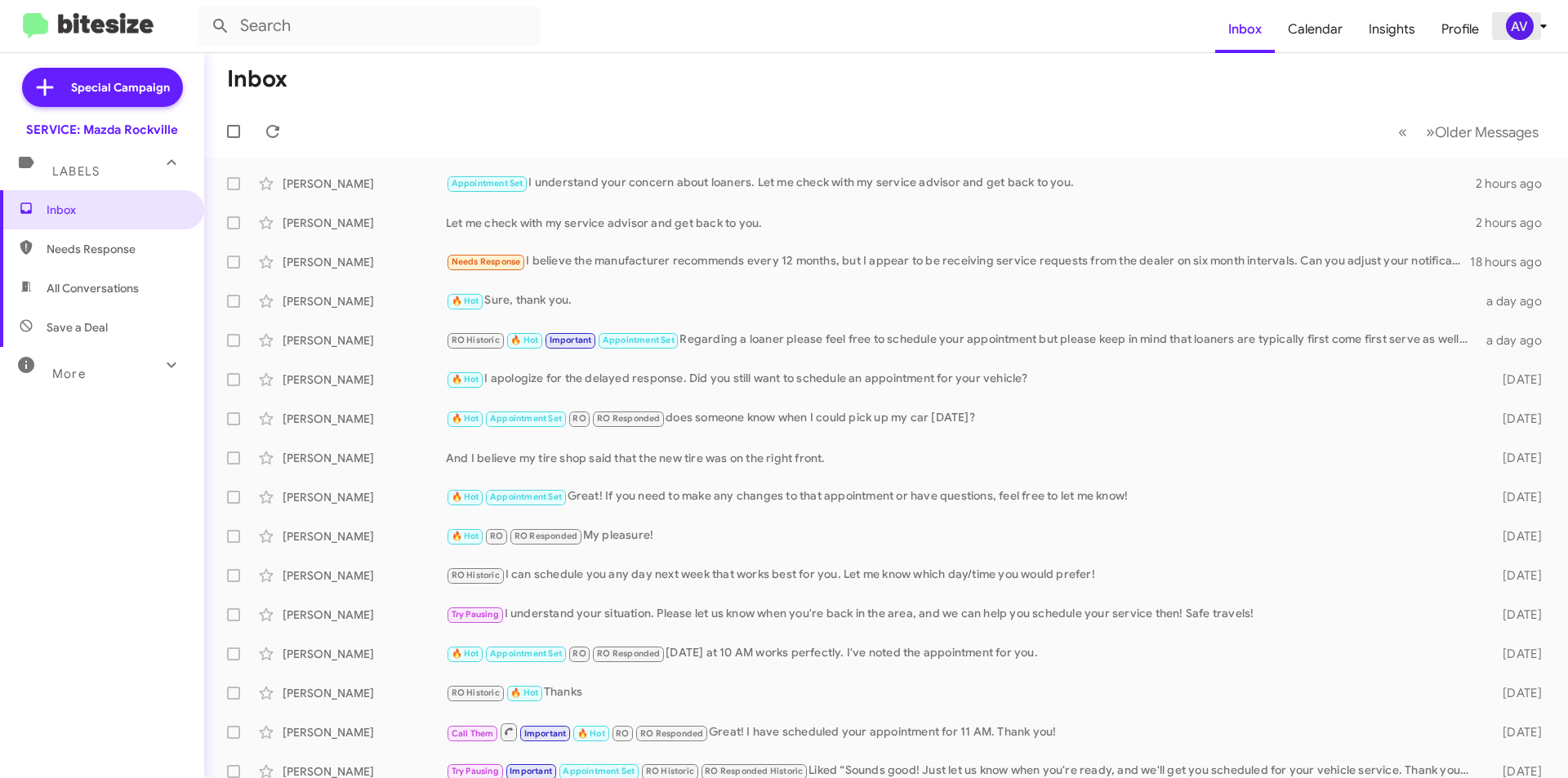
click at [1531, 20] on div "AV" at bounding box center [1520, 26] width 28 height 28
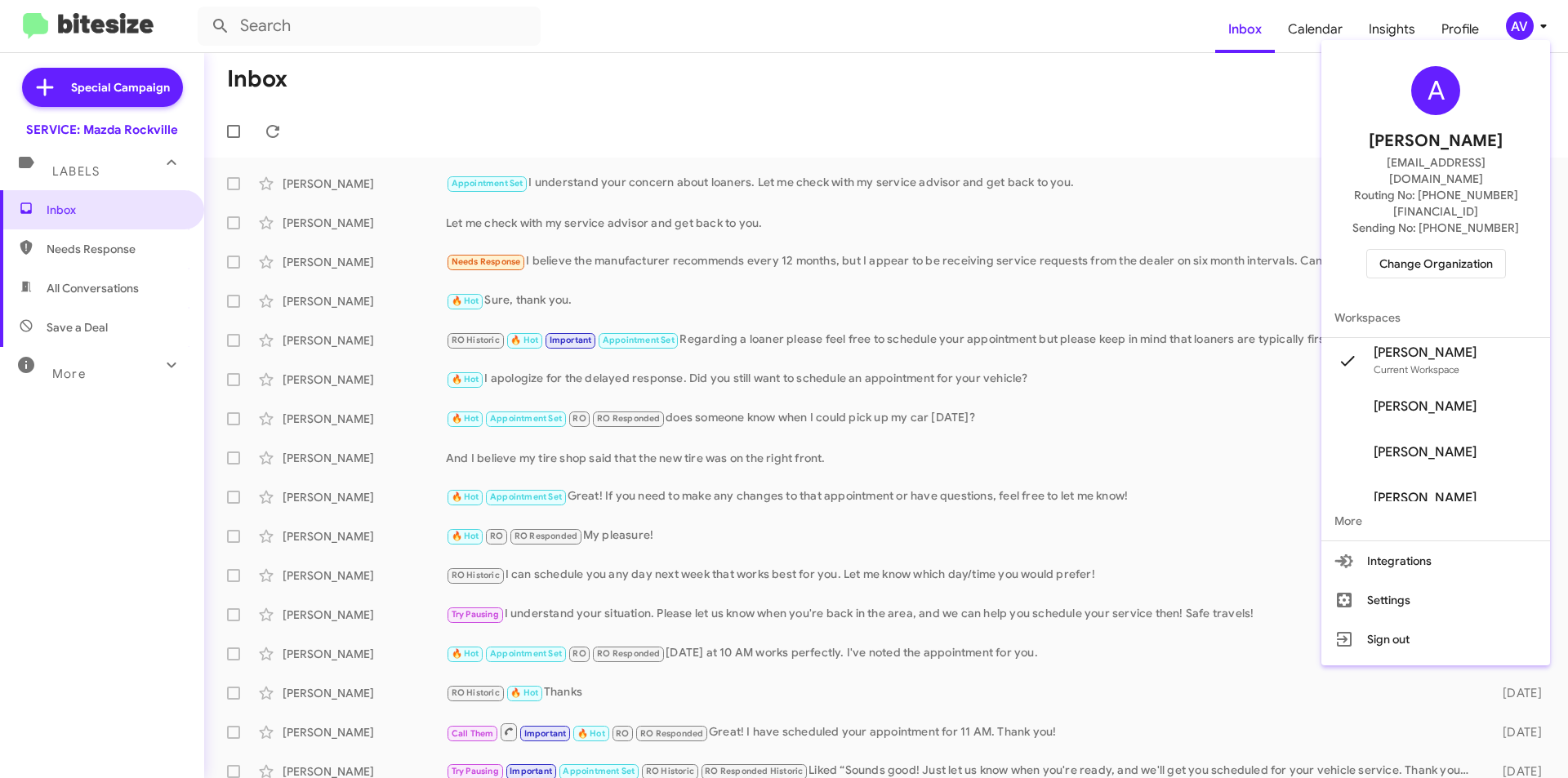
click at [1411, 250] on span "Change Organization" at bounding box center [1436, 264] width 114 height 28
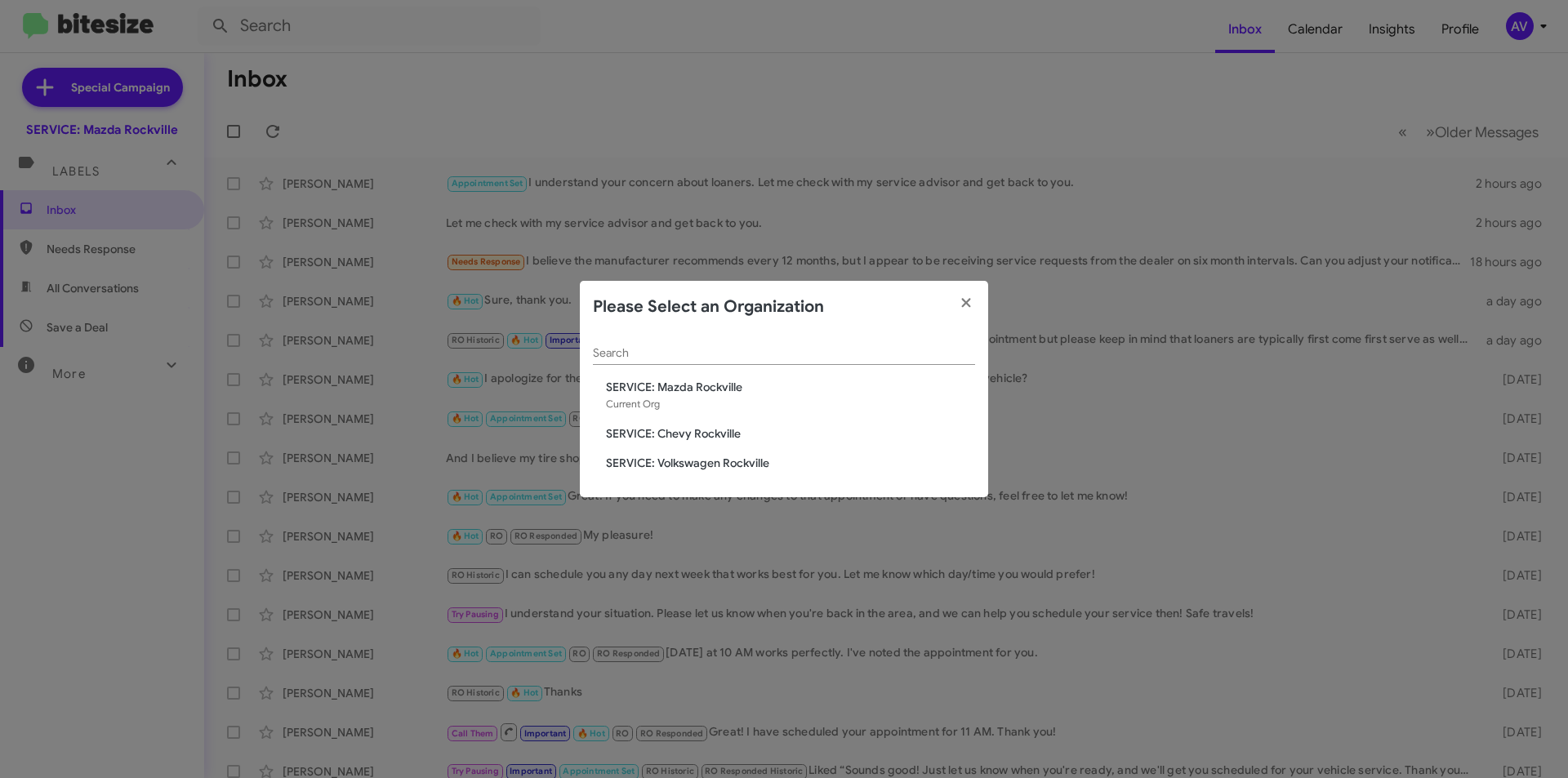
click at [724, 434] on span "SERVICE: Chevy Rockville" at bounding box center [790, 434] width 369 height 17
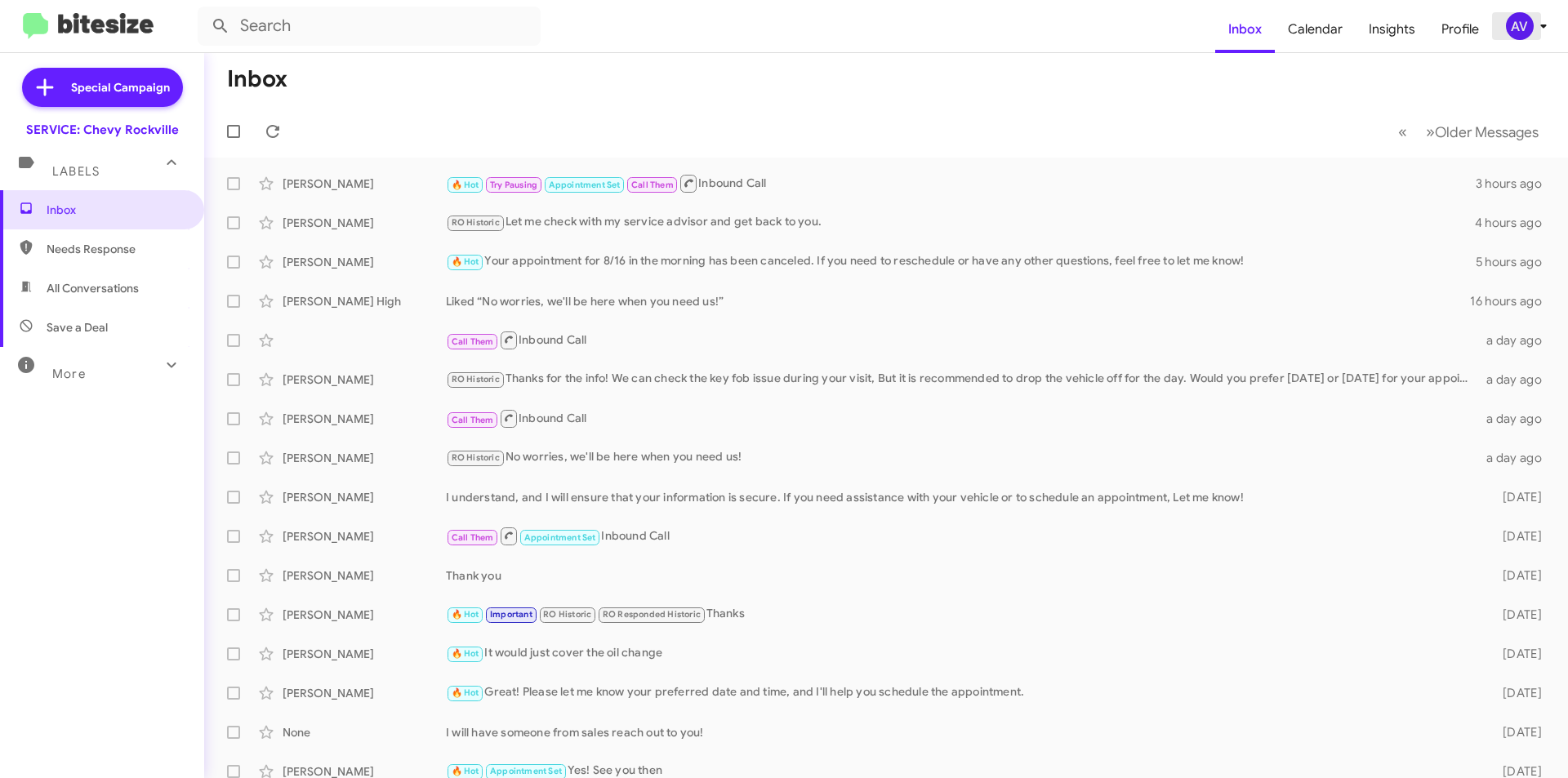
click at [1520, 30] on div "AV" at bounding box center [1520, 26] width 28 height 28
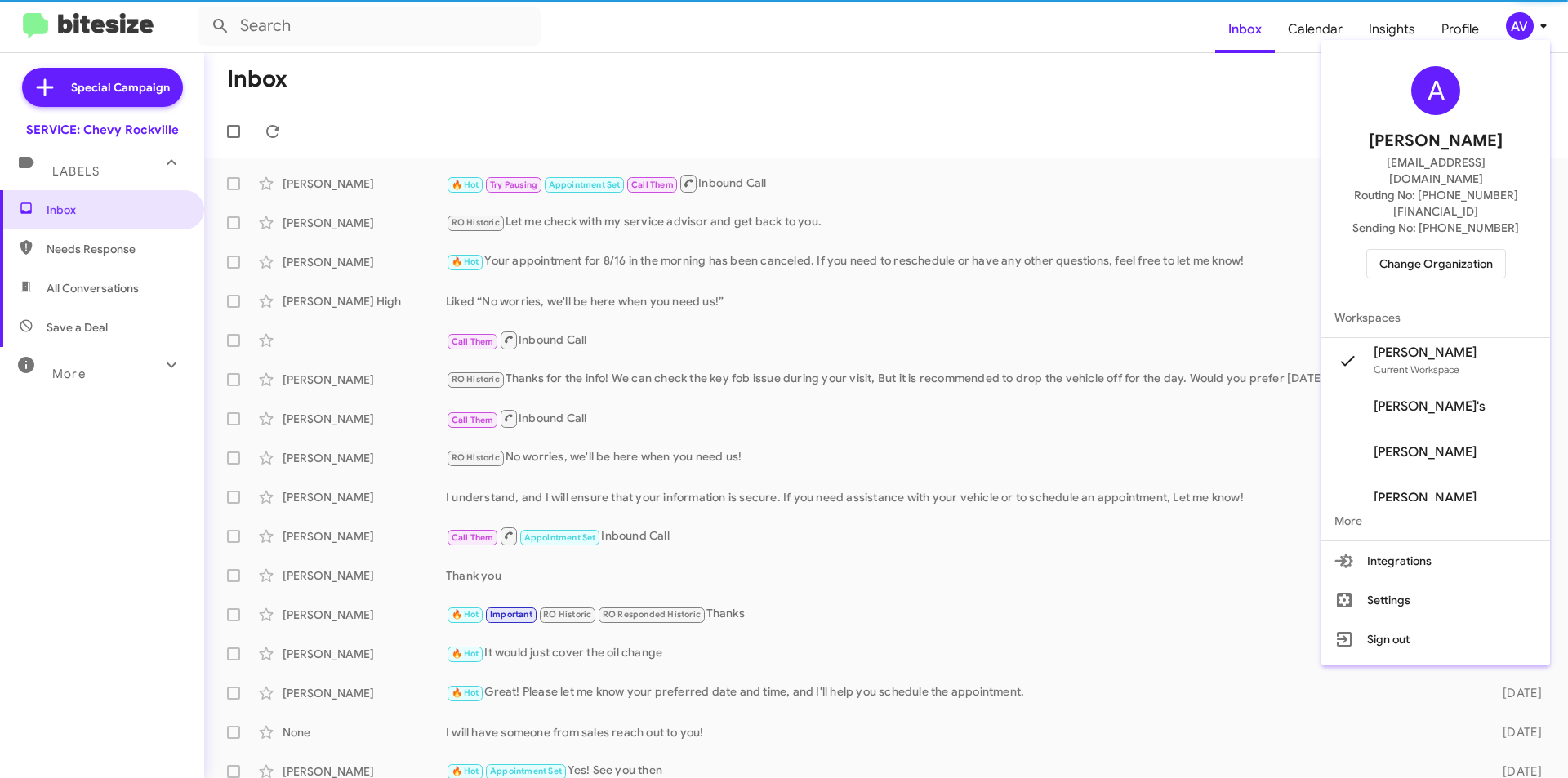
click at [1418, 250] on span "Change Organization" at bounding box center [1436, 264] width 114 height 28
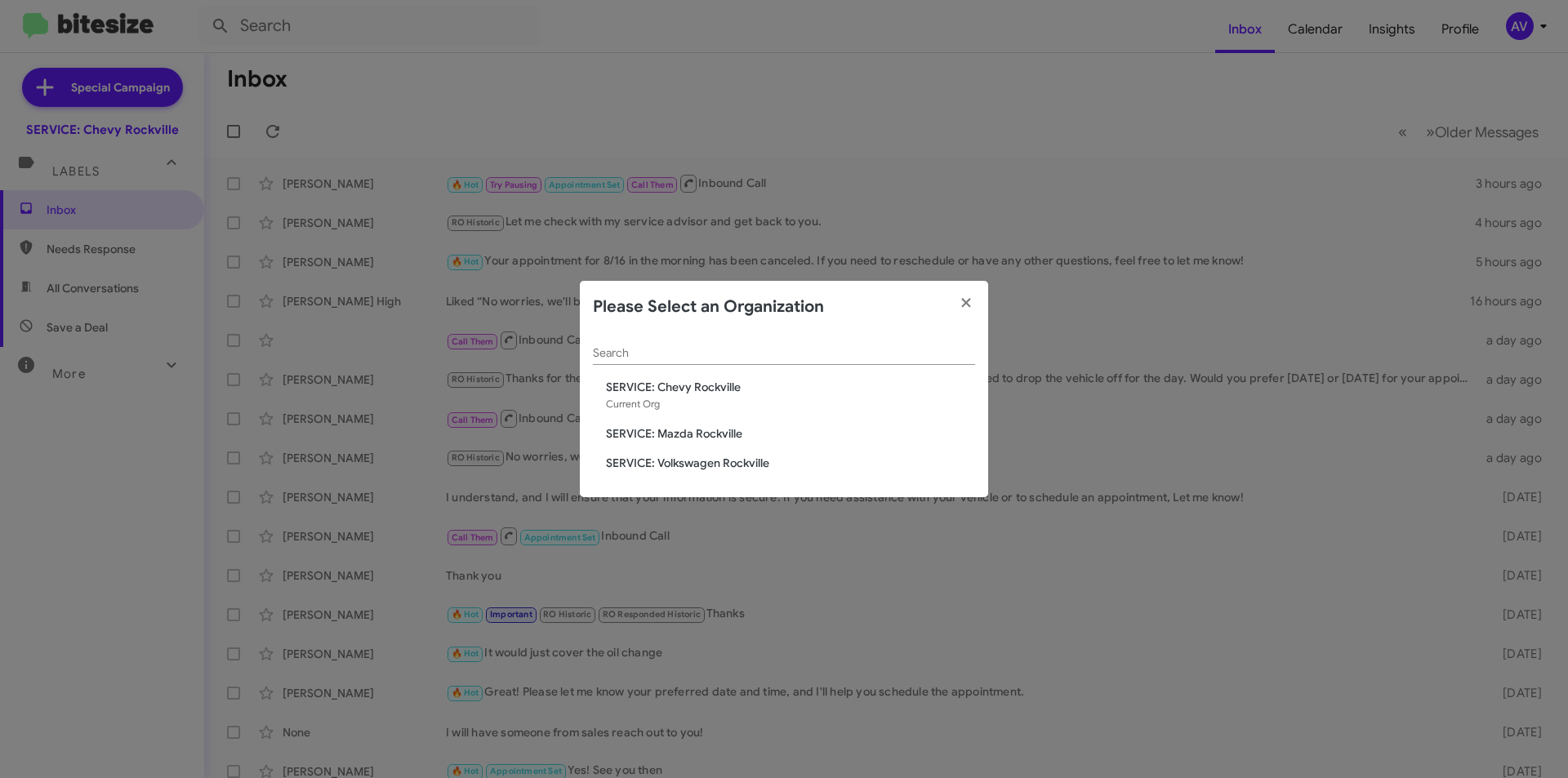
click at [832, 465] on span "SERVICE: Volkswagen Rockville" at bounding box center [790, 462] width 369 height 17
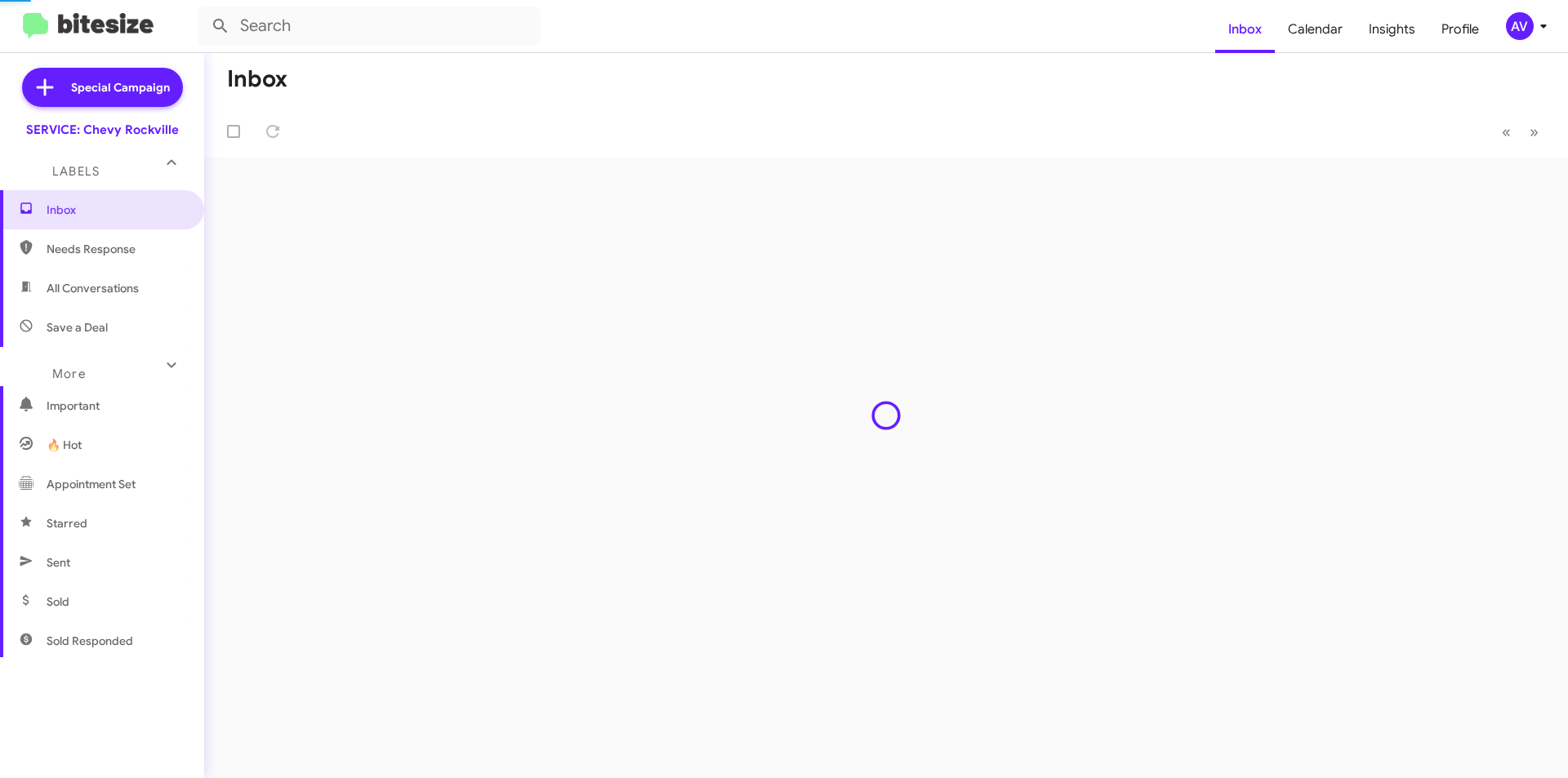
click at [797, 431] on div "Inbox « Previous » Next" at bounding box center [886, 416] width 1364 height 725
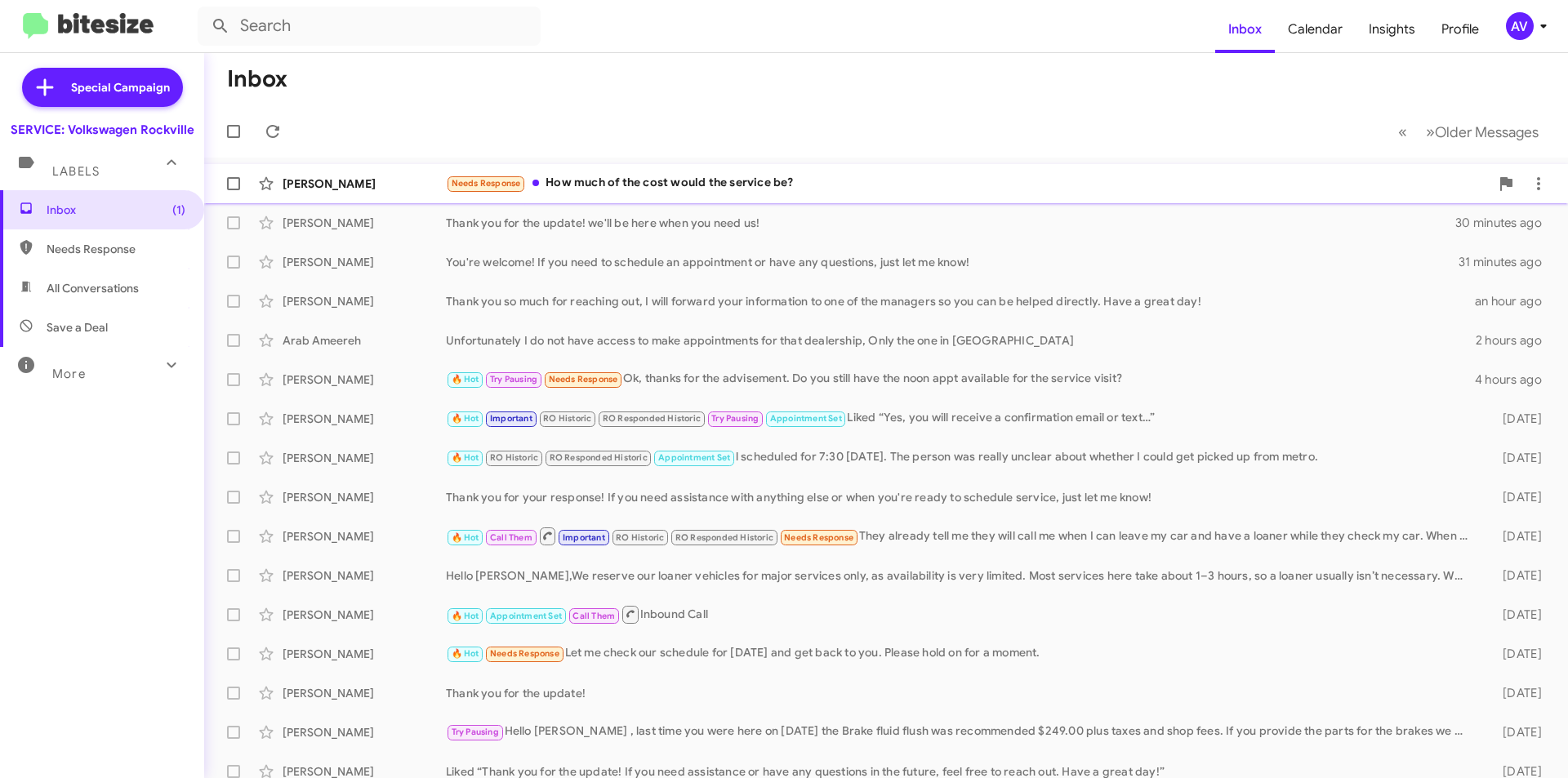
click at [839, 189] on div "Needs Response How much of the cost would the service be?" at bounding box center [967, 183] width 1044 height 19
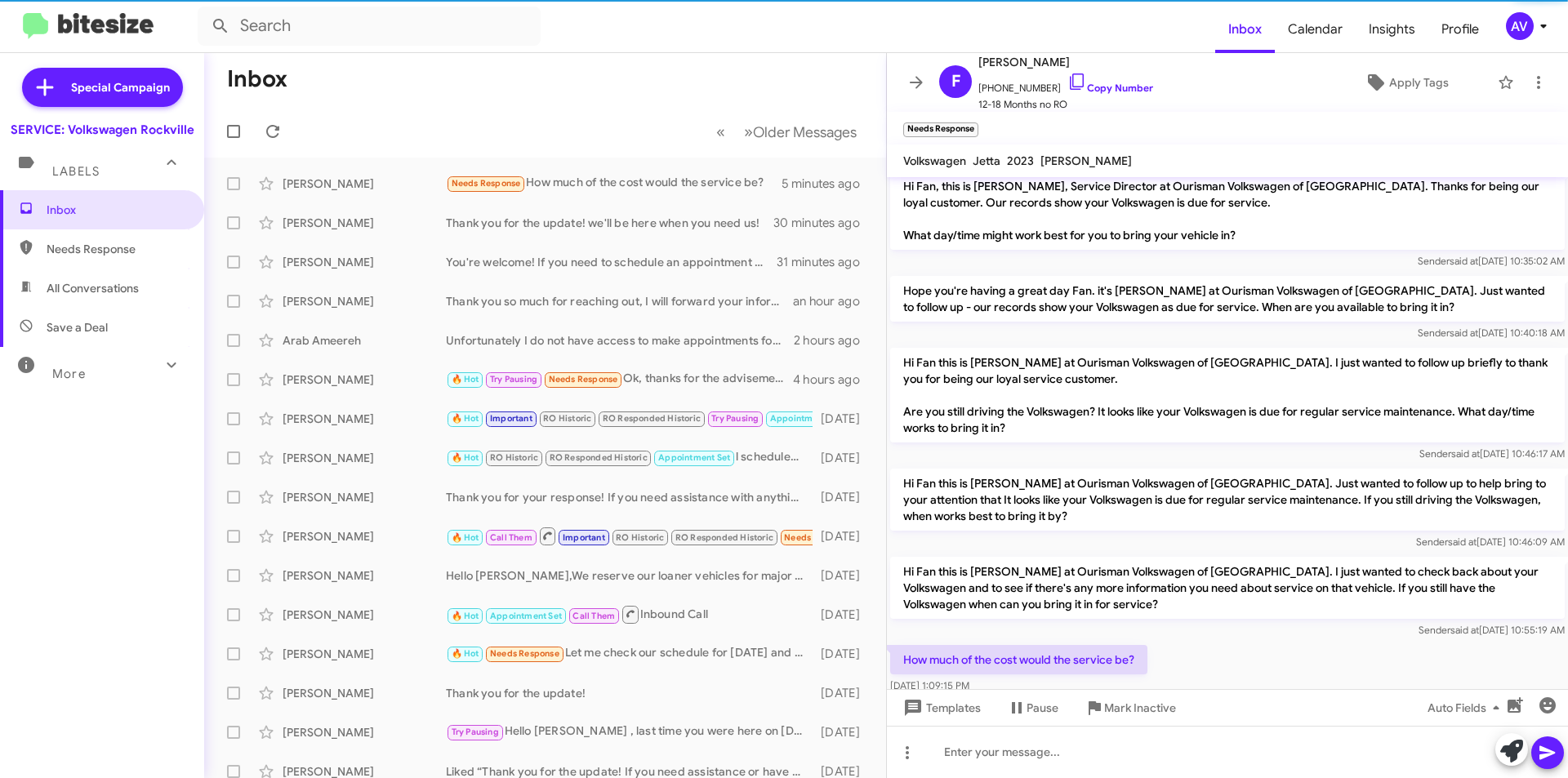
scroll to position [42, 0]
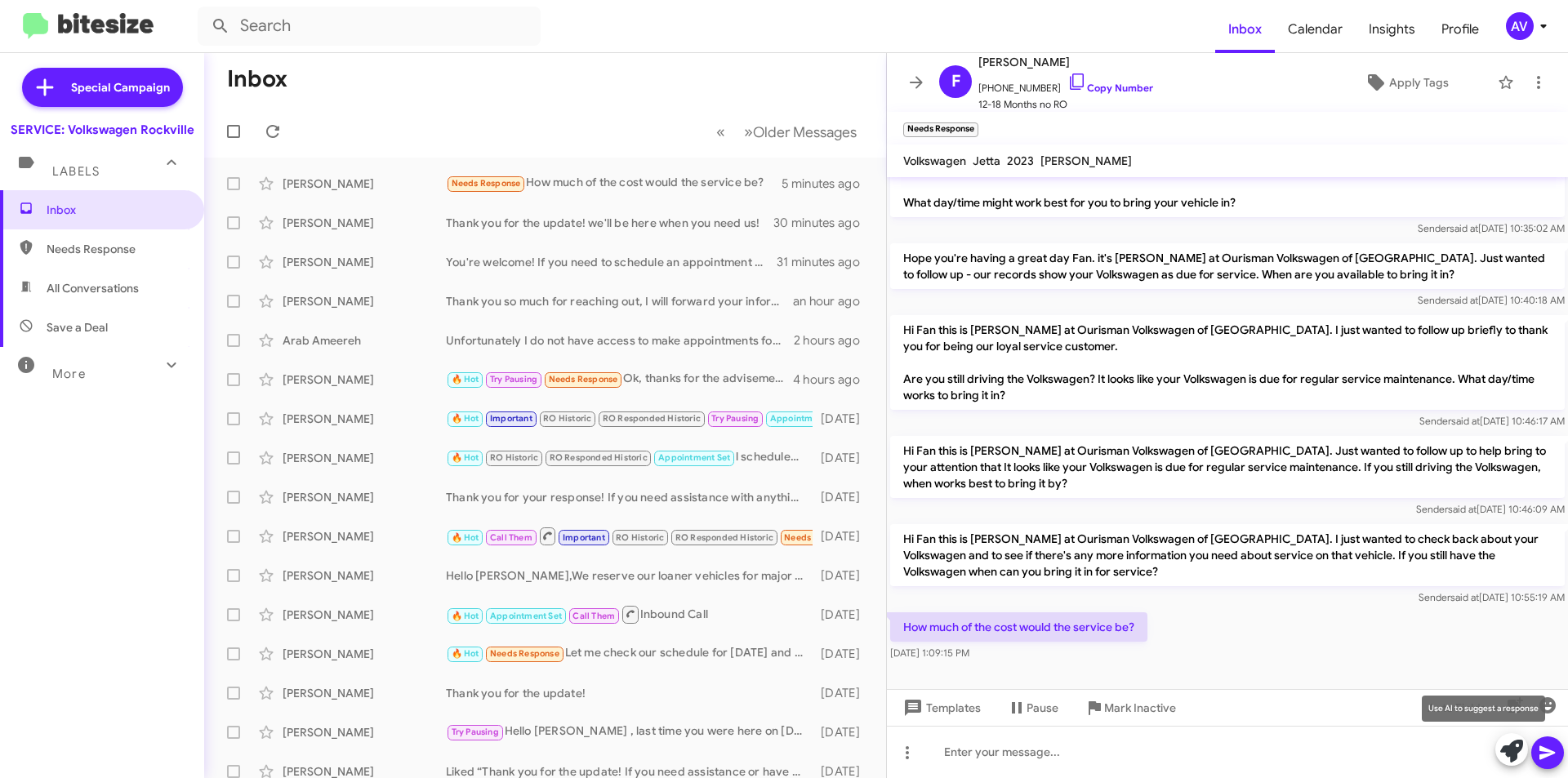
click at [1509, 742] on icon at bounding box center [1512, 751] width 23 height 23
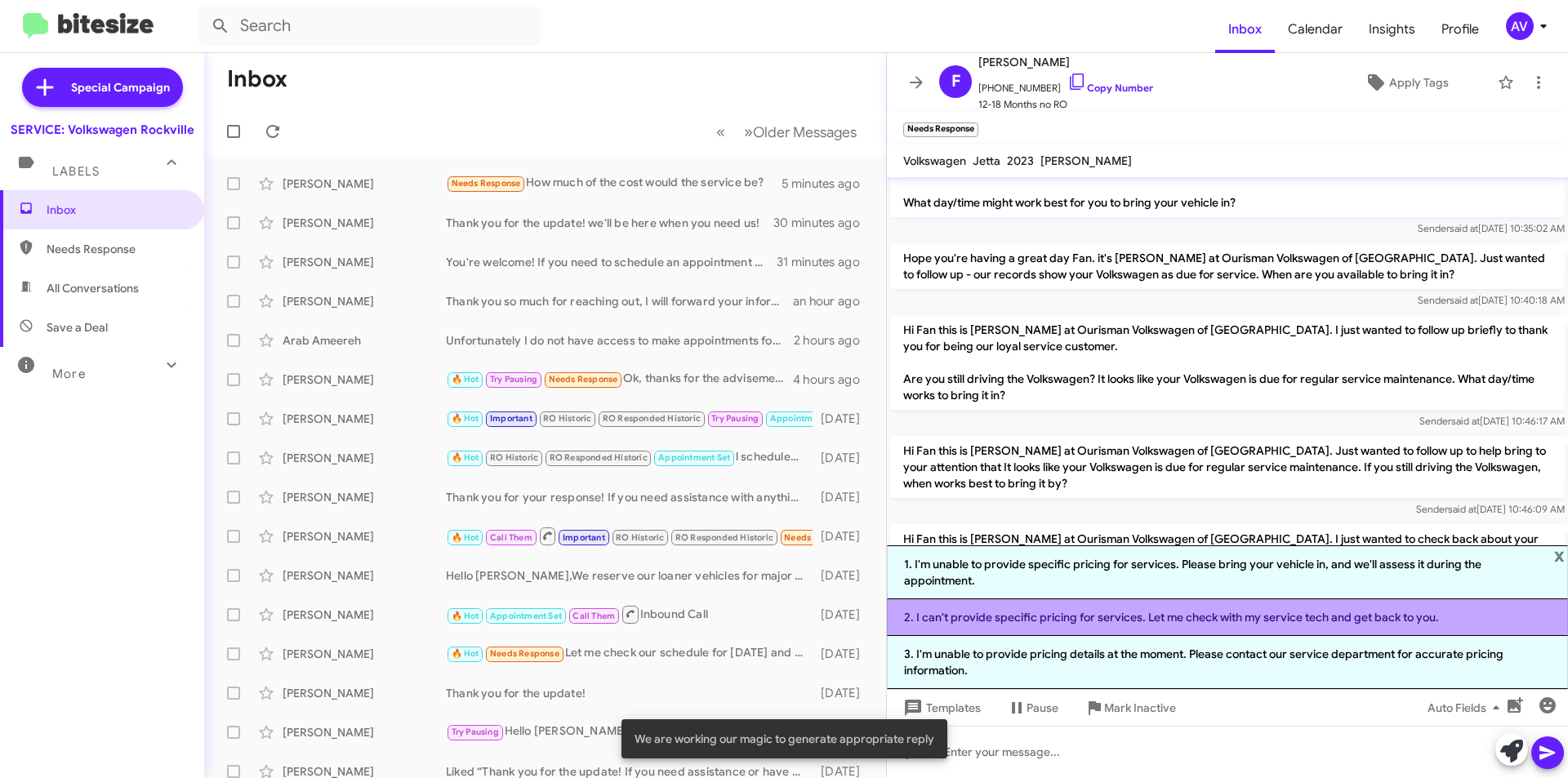
click at [1121, 618] on li "2. I can't provide specific pricing for services. Let me check with my service …" at bounding box center [1227, 618] width 681 height 37
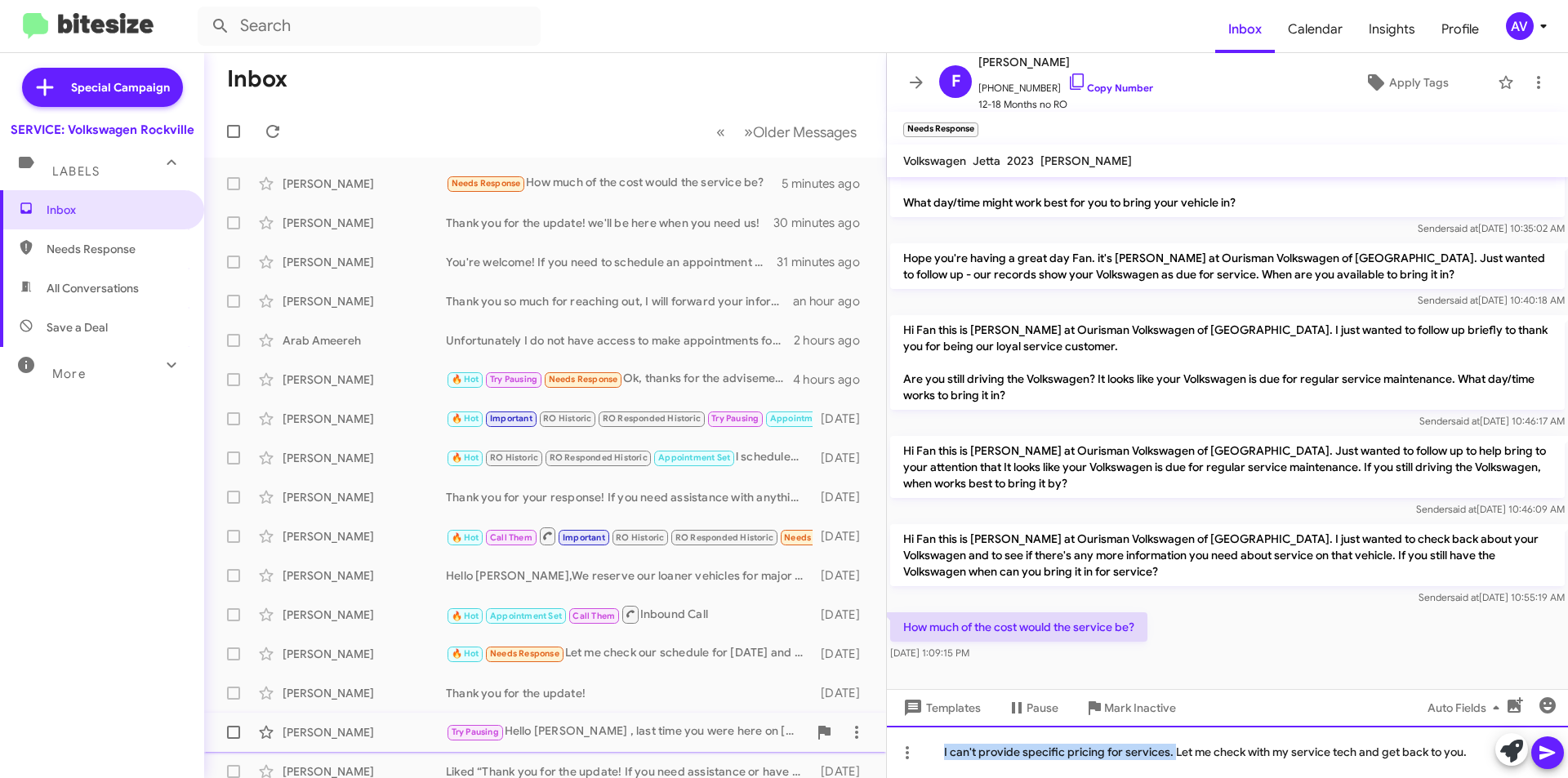
drag, startPoint x: 1175, startPoint y: 754, endPoint x: 705, endPoint y: 744, distance: 470.1
click at [707, 745] on div "Inbox « Previous » Next Older Messages Fan Yang Needs Response How much of the …" at bounding box center [886, 416] width 1364 height 725
click at [1125, 751] on div "Let me check with my service tech and get back to you." at bounding box center [1227, 752] width 681 height 52
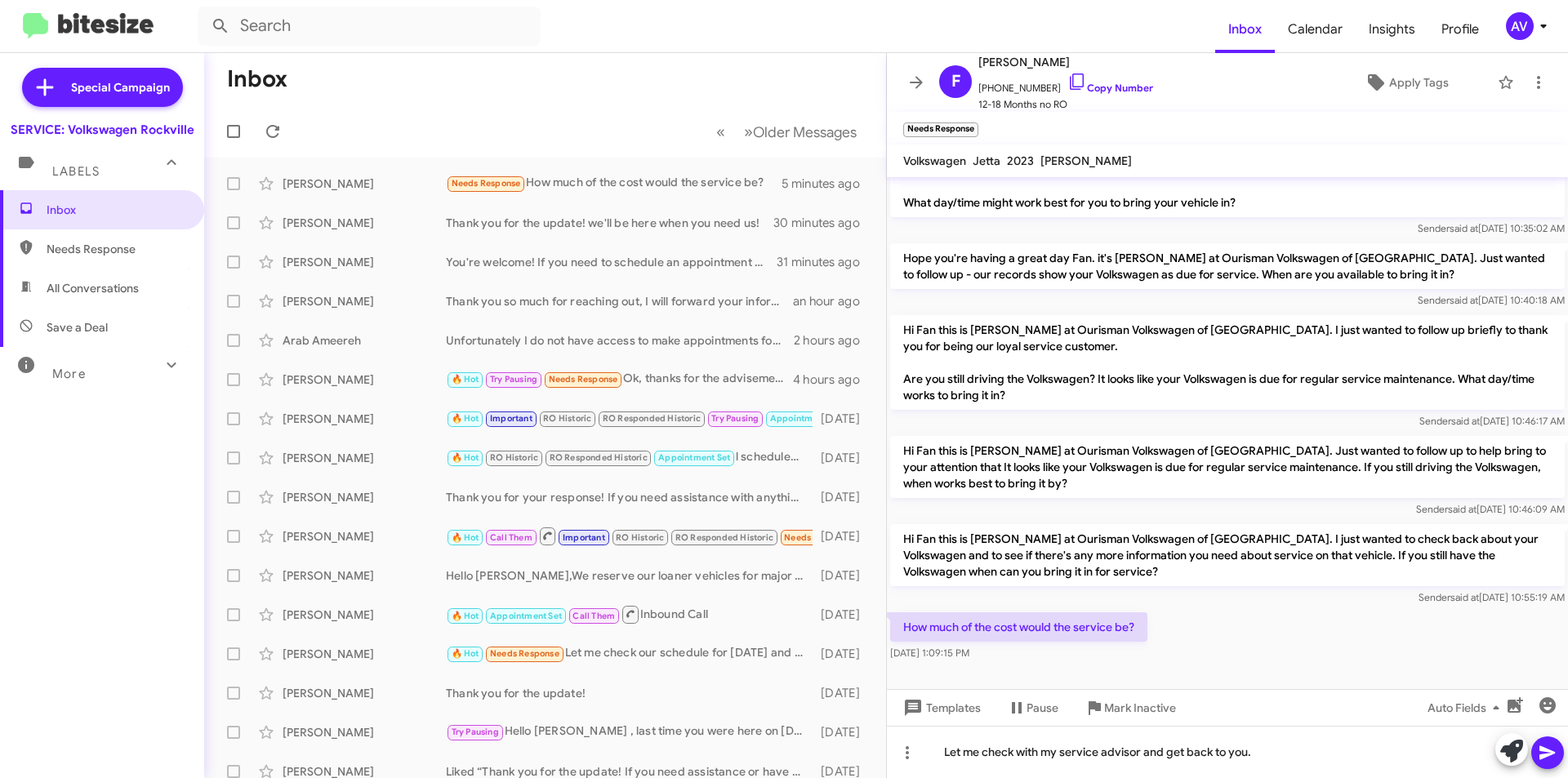
click at [1542, 750] on icon at bounding box center [1547, 754] width 16 height 14
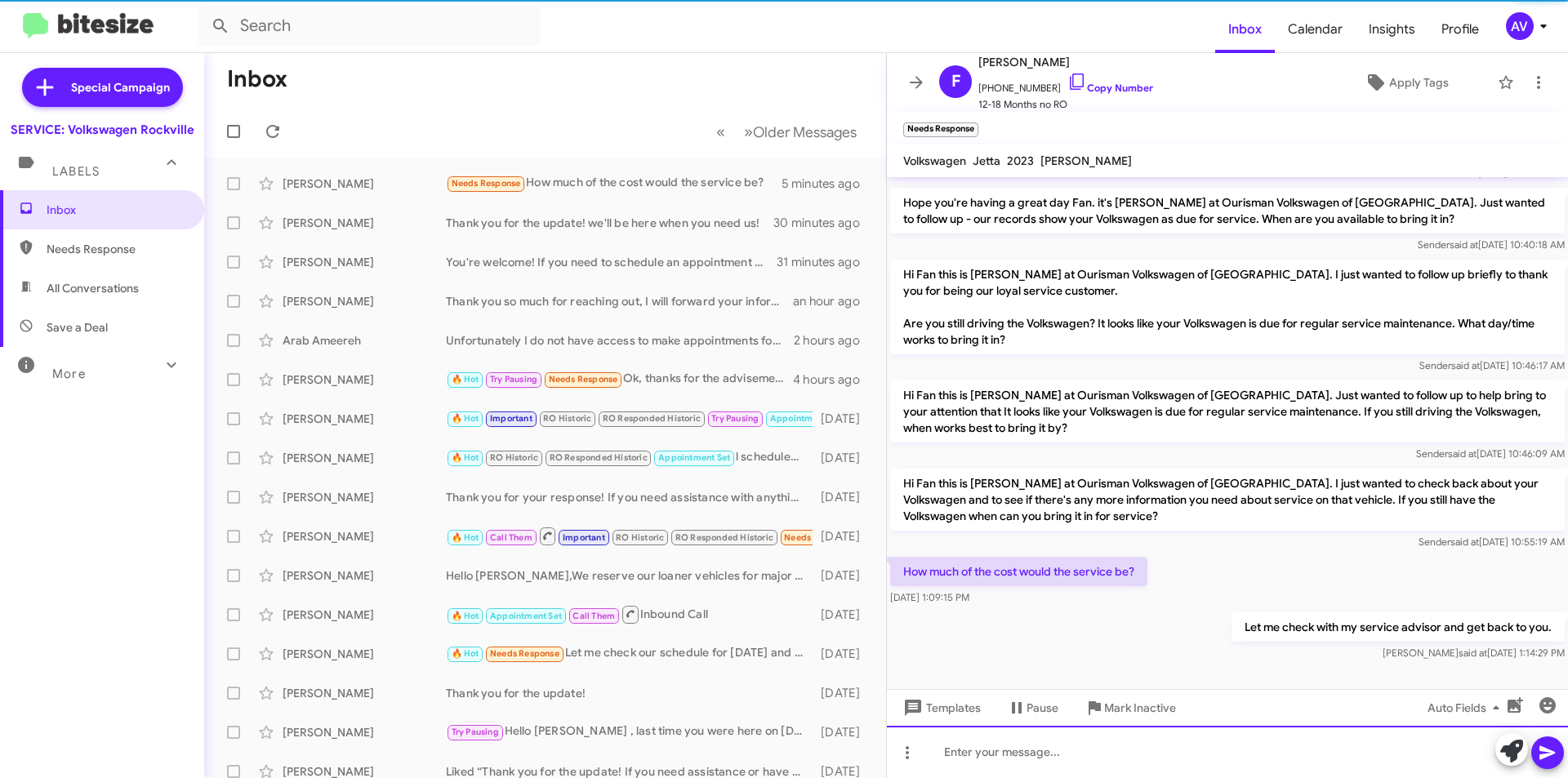
scroll to position [102, 0]
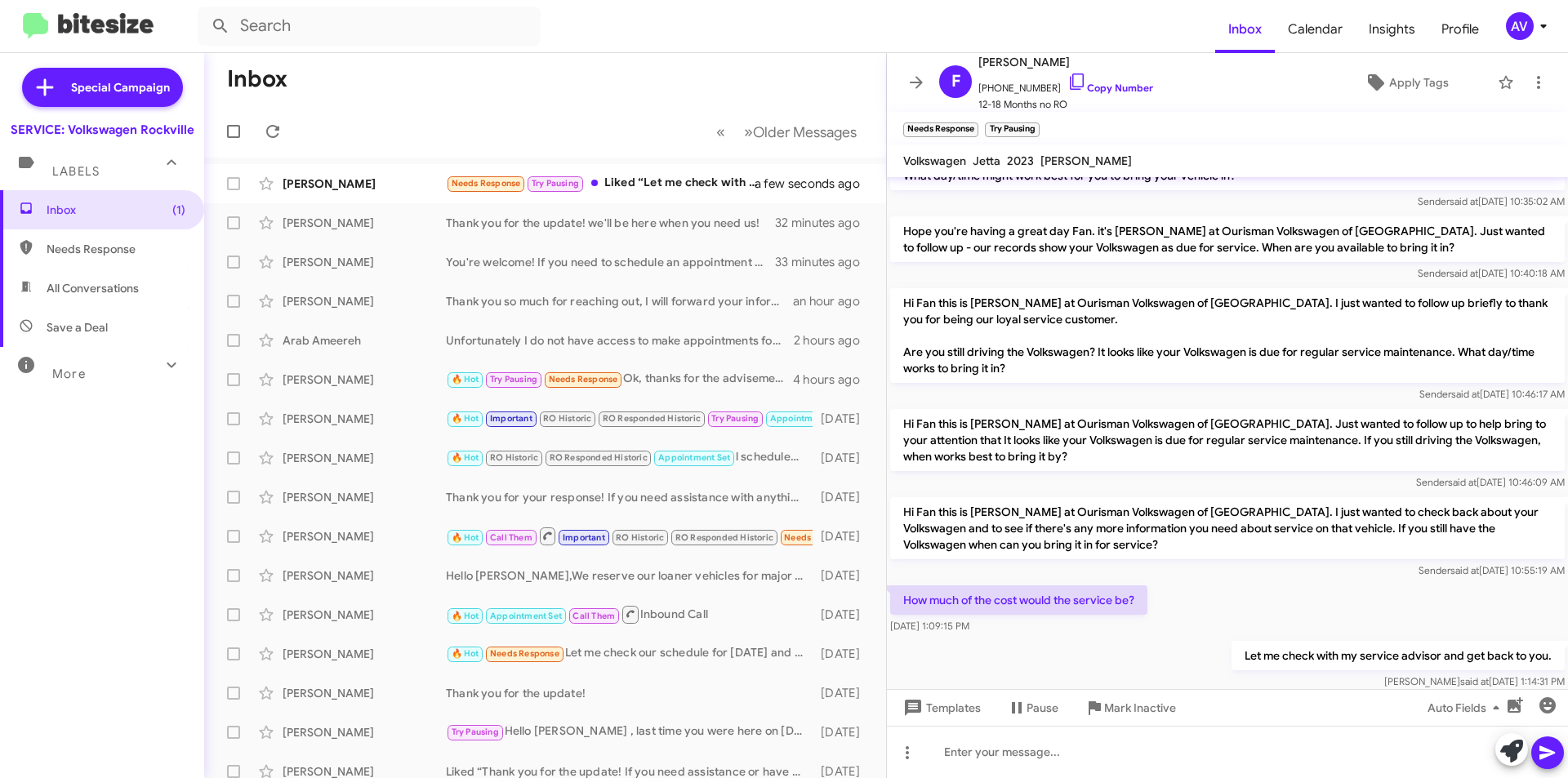
scroll to position [161, 0]
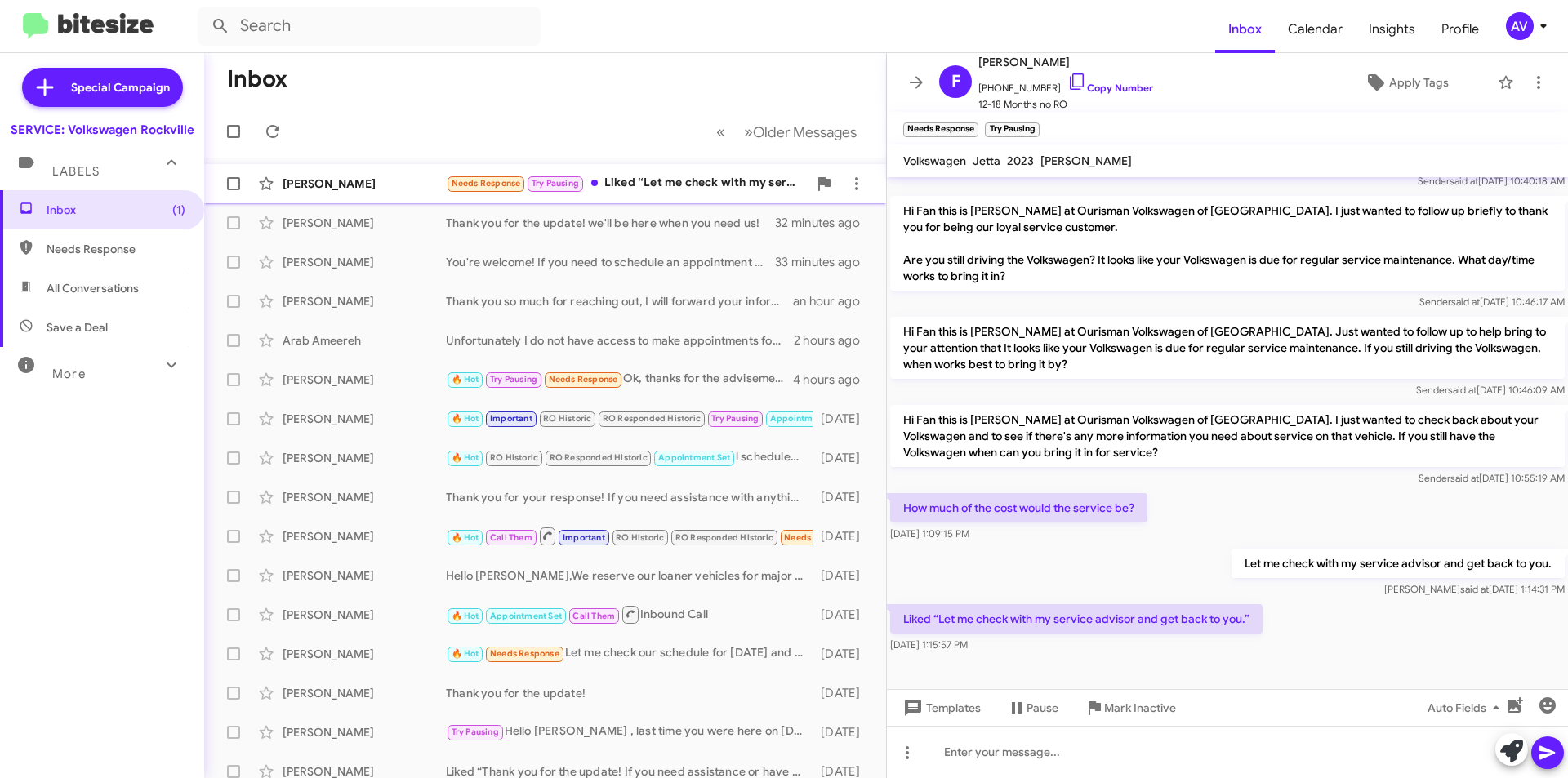
click at [621, 175] on div "Needs Response Try Pausing Liked “Let me check with my service advisor and get …" at bounding box center [627, 183] width 362 height 19
